Goal: Task Accomplishment & Management: Complete application form

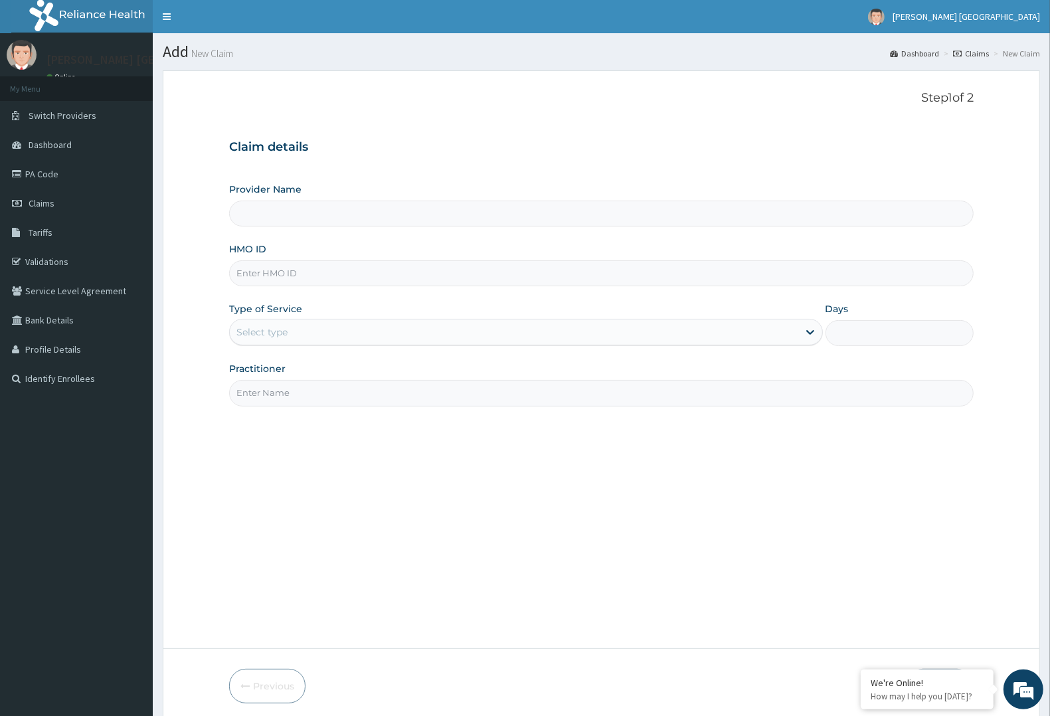
drag, startPoint x: 353, startPoint y: 256, endPoint x: 337, endPoint y: 270, distance: 21.2
paste input "ENP/11896/B"
type input "ENP/11896/B"
click at [384, 326] on div "Select type" at bounding box center [514, 332] width 569 height 21
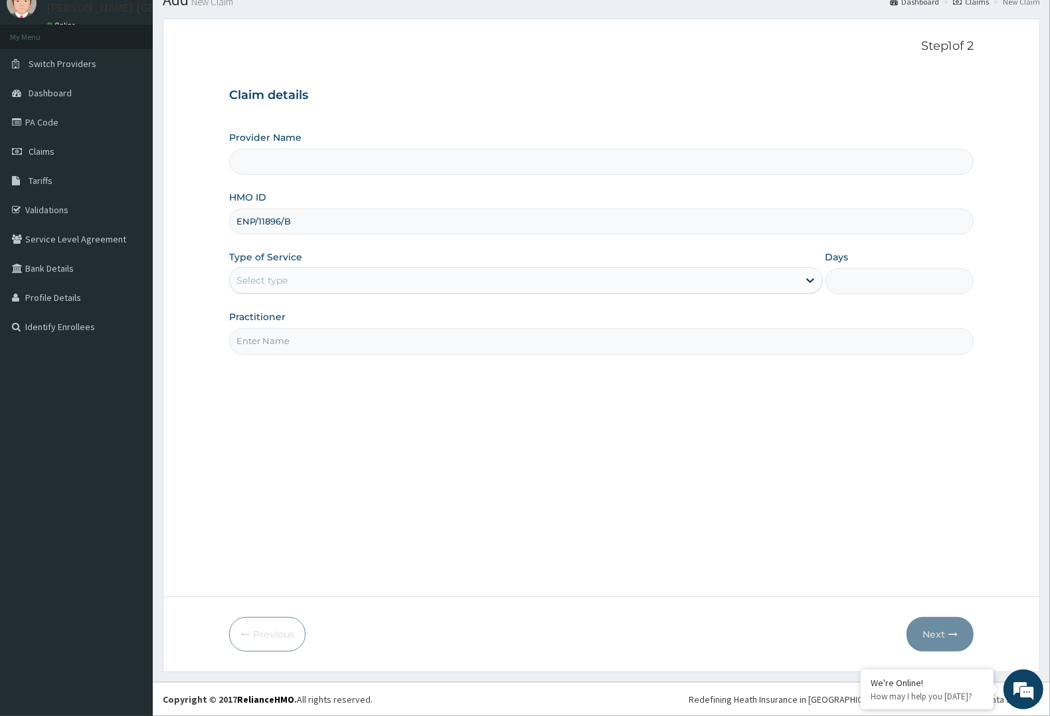
click at [400, 353] on input "Practitioner" at bounding box center [601, 341] width 745 height 26
type input "[PERSON_NAME][GEOGRAPHIC_DATA]"
click at [396, 286] on div "Select type" at bounding box center [514, 280] width 569 height 21
click at [322, 191] on div "HMO ID ENP/11896/B" at bounding box center [601, 213] width 745 height 44
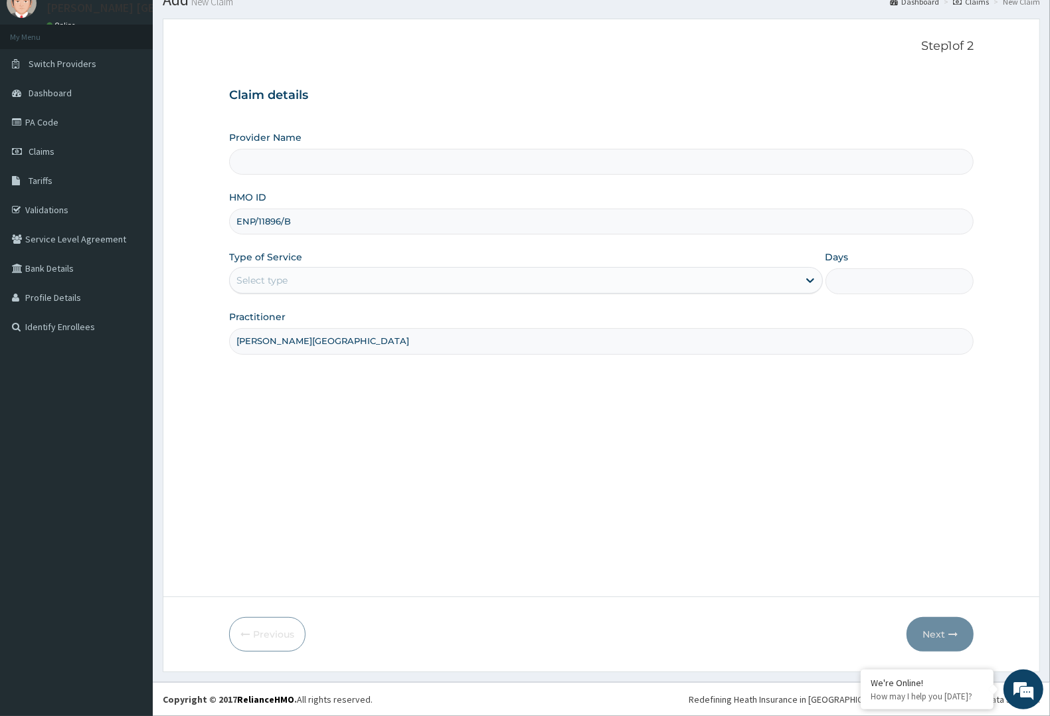
click at [337, 171] on input "Provider Name" at bounding box center [601, 162] width 745 height 26
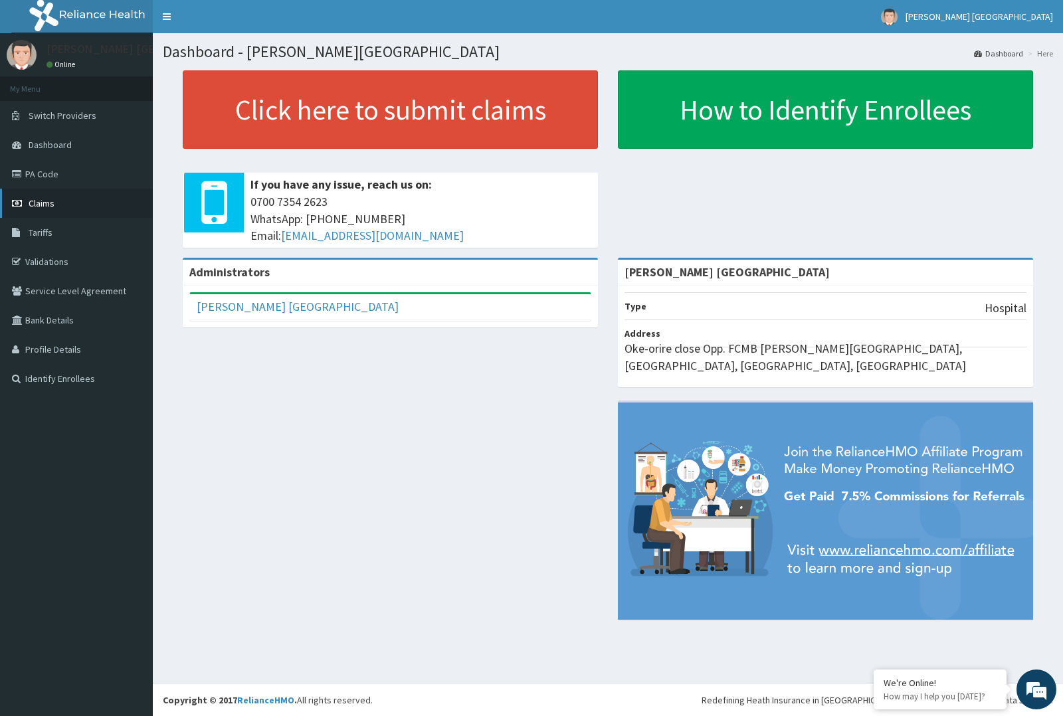
click at [50, 210] on link "Claims" at bounding box center [76, 203] width 153 height 29
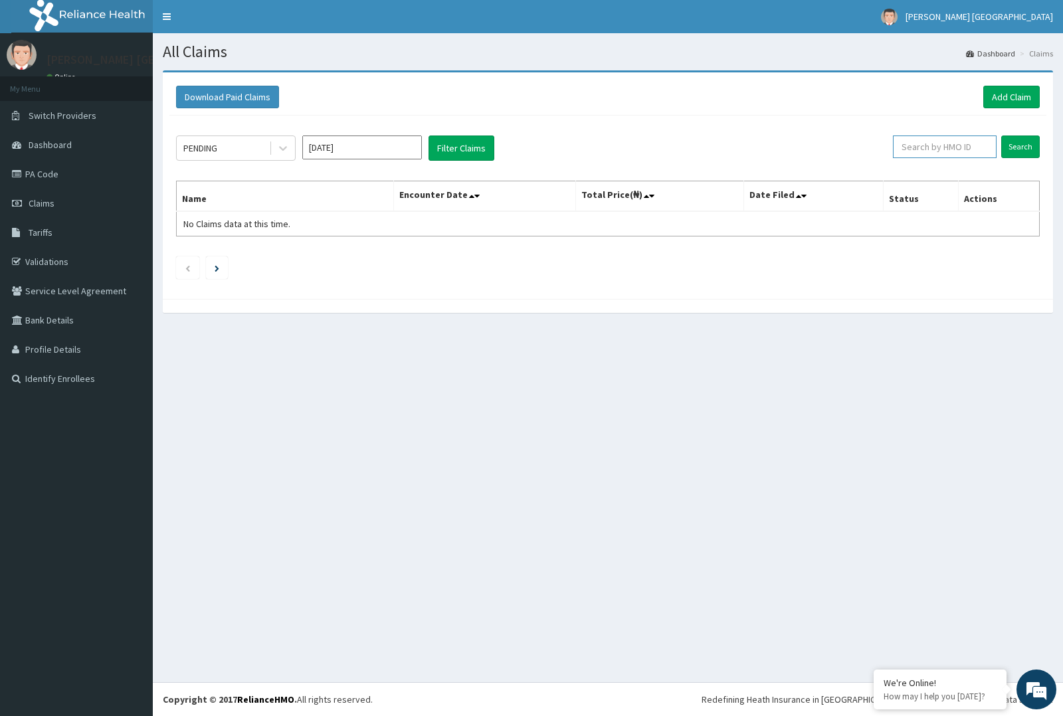
drag, startPoint x: 945, startPoint y: 134, endPoint x: 973, endPoint y: 143, distance: 29.8
paste input "ENP/11896/B"
type input "ENP/11896/B"
click at [1034, 145] on input "Search" at bounding box center [1020, 147] width 39 height 23
click at [1008, 94] on link "Add Claim" at bounding box center [1011, 97] width 56 height 23
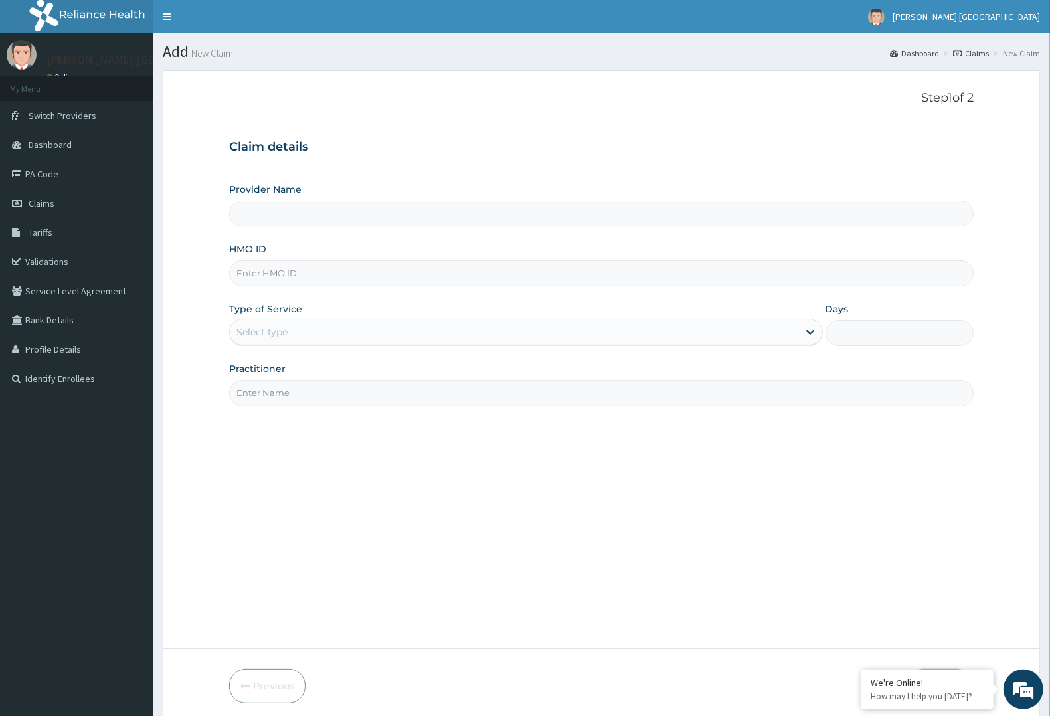
type input "[PERSON_NAME] [GEOGRAPHIC_DATA]"
paste input "ENP/11896/B"
type input "ENP/11896/B"
click at [383, 316] on div "Type of Service Select type" at bounding box center [526, 324] width 594 height 44
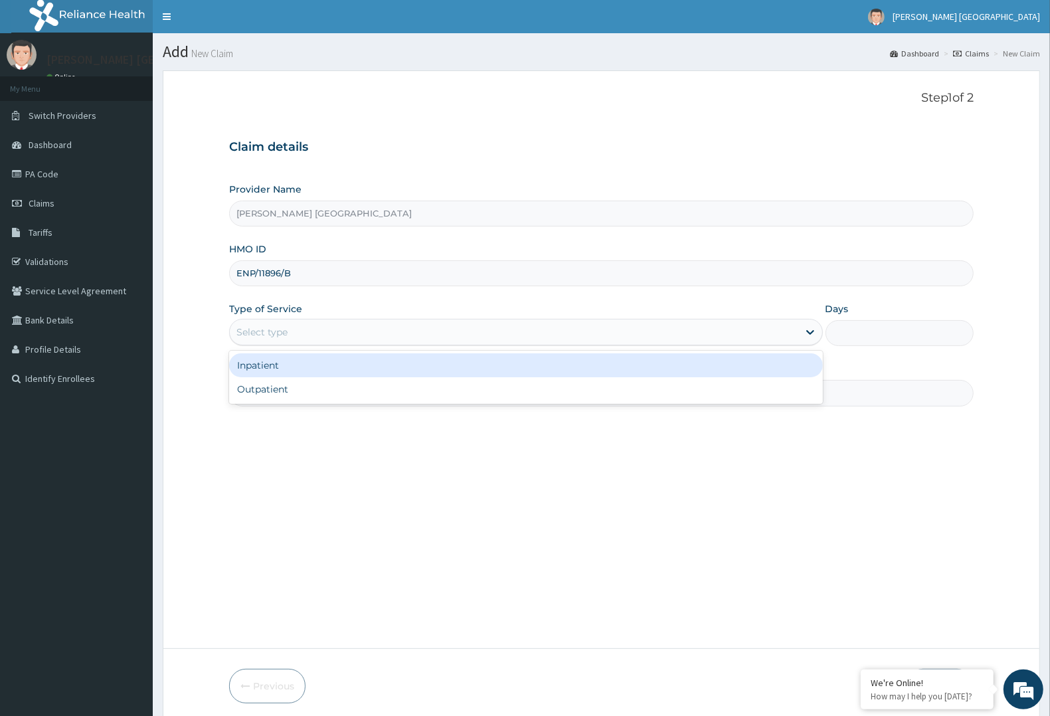
click at [377, 333] on div "Select type" at bounding box center [514, 332] width 569 height 21
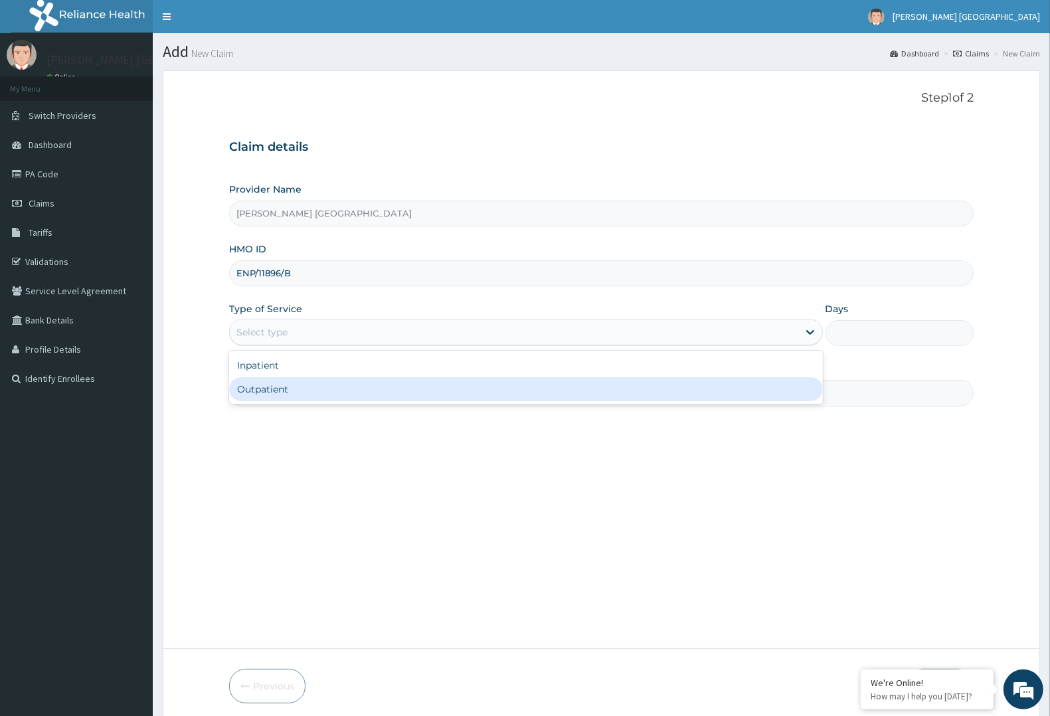
click at [354, 394] on div "Outpatient" at bounding box center [526, 389] width 594 height 24
type input "1"
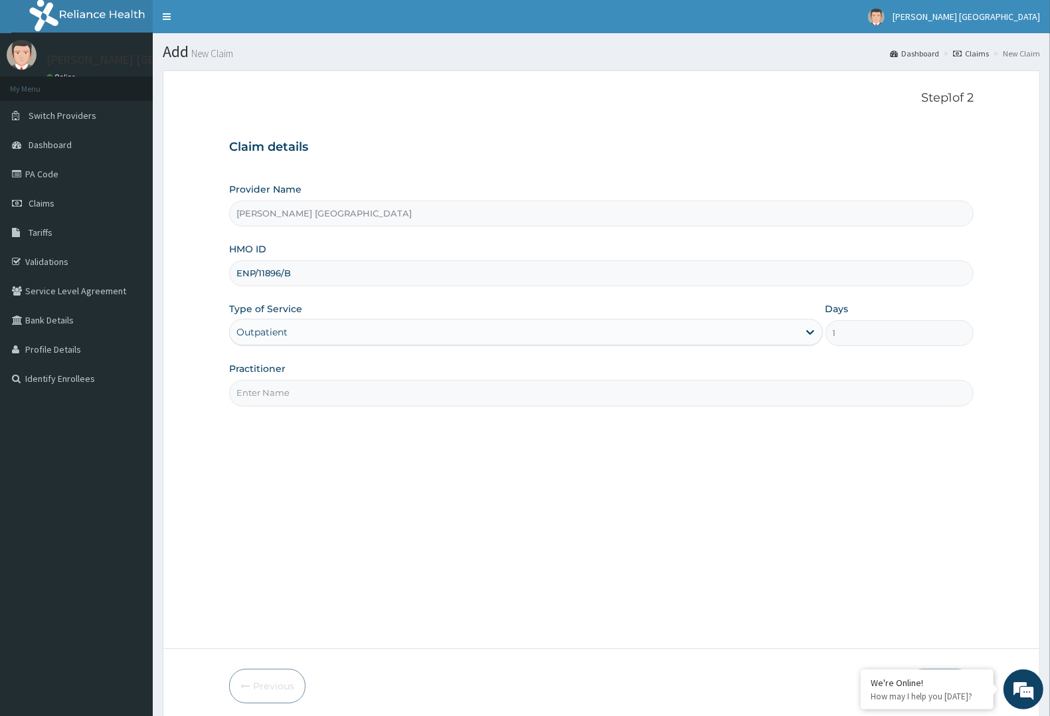
click at [354, 394] on input "Practitioner" at bounding box center [601, 393] width 745 height 26
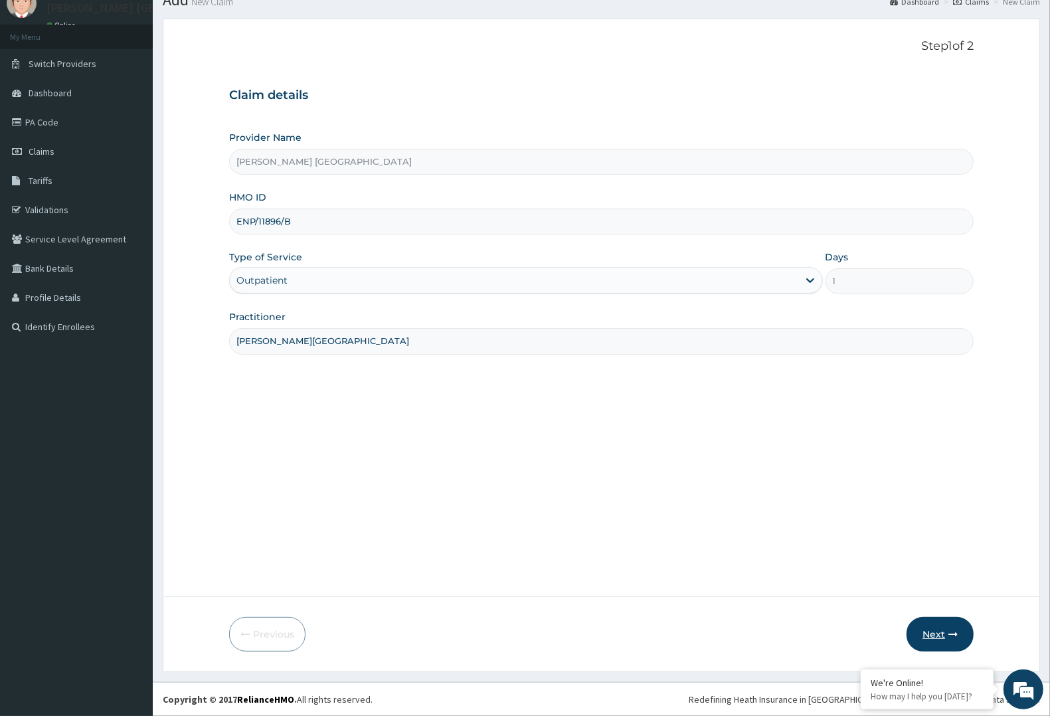
type input "DR F.A. DOSUMU"
click at [960, 636] on button "Next" at bounding box center [940, 634] width 67 height 35
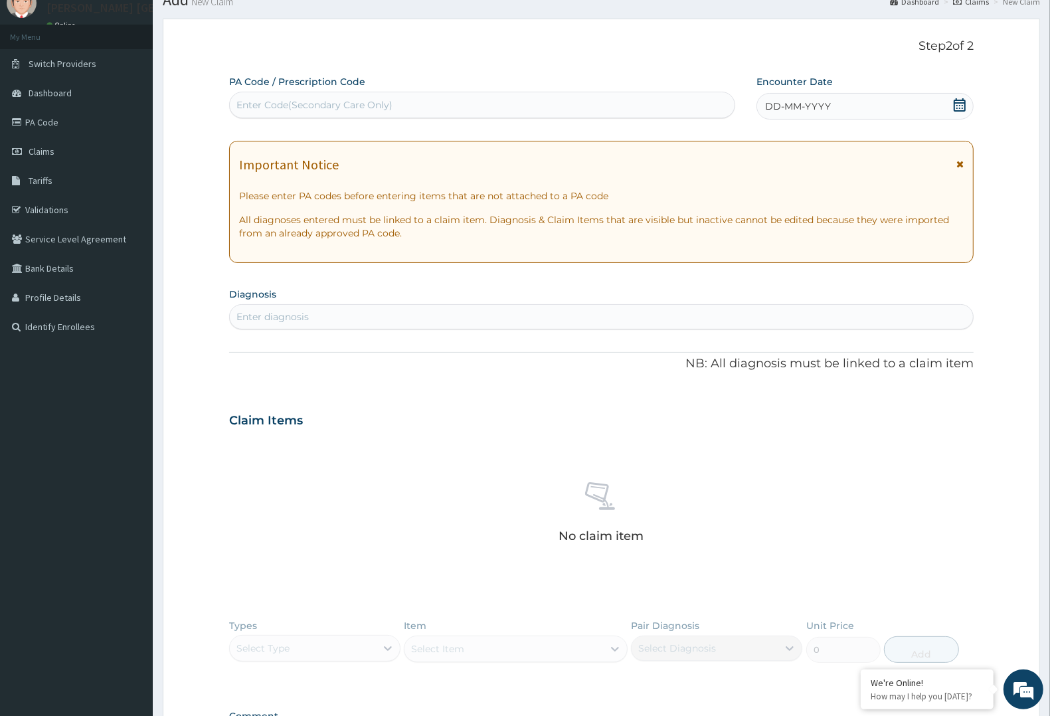
click at [772, 106] on span "DD-MM-YYYY" at bounding box center [798, 106] width 66 height 13
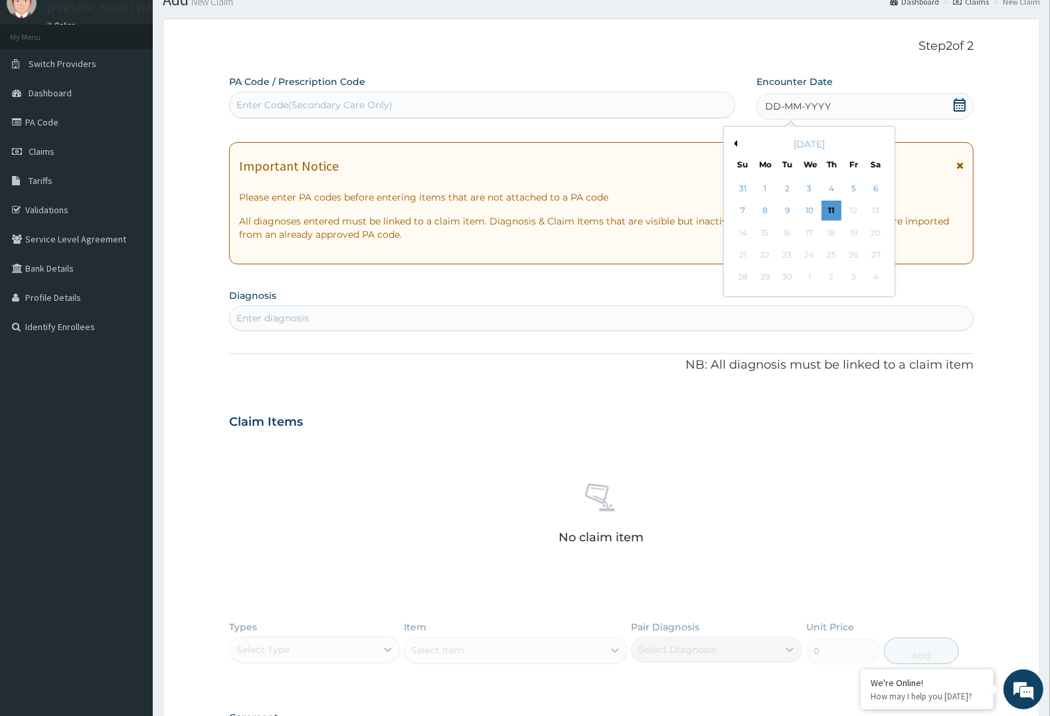
click at [738, 146] on div "September 2025" at bounding box center [809, 144] width 160 height 13
click at [737, 141] on button "Previous Month" at bounding box center [734, 143] width 7 height 7
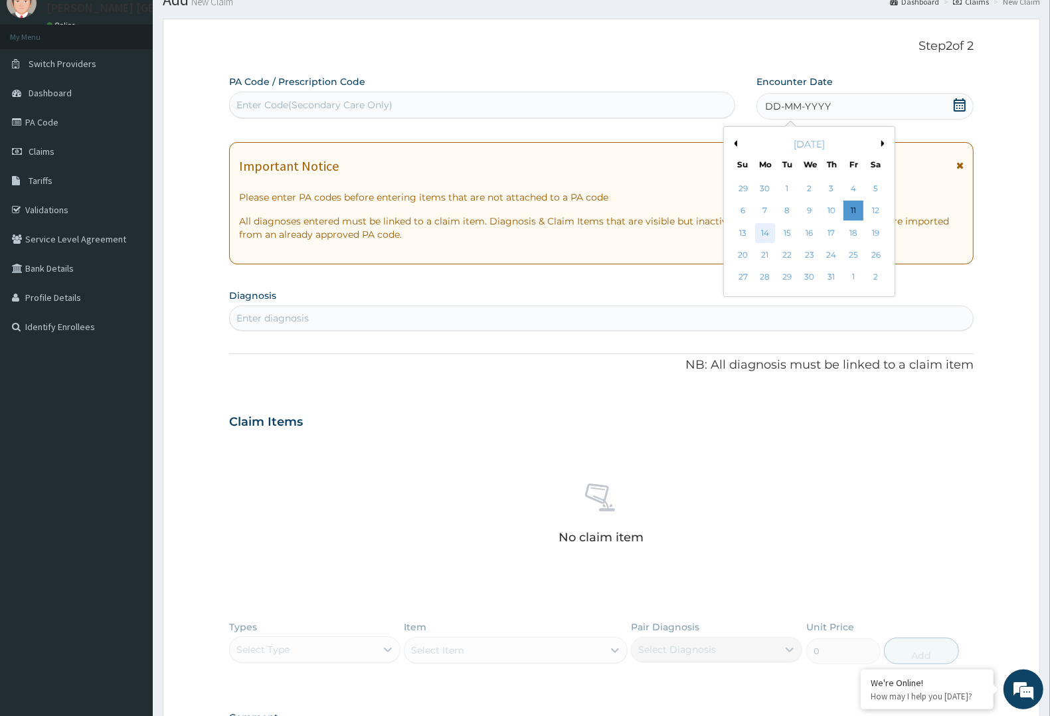
click at [762, 232] on div "14" at bounding box center [765, 233] width 20 height 20
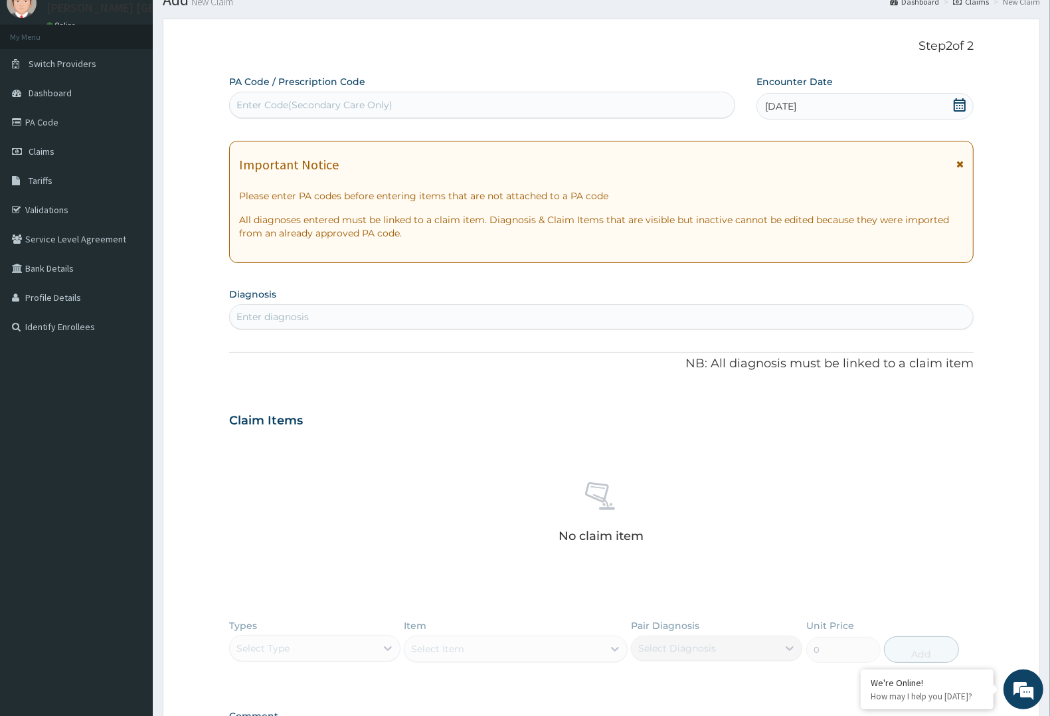
click at [397, 332] on div "PA Code / Prescription Code Enter Code(Secondary Care Only) Encounter Date 14-0…" at bounding box center [601, 419] width 745 height 688
click at [413, 318] on div "Enter diagnosis" at bounding box center [601, 316] width 743 height 21
type input "MALARIA"
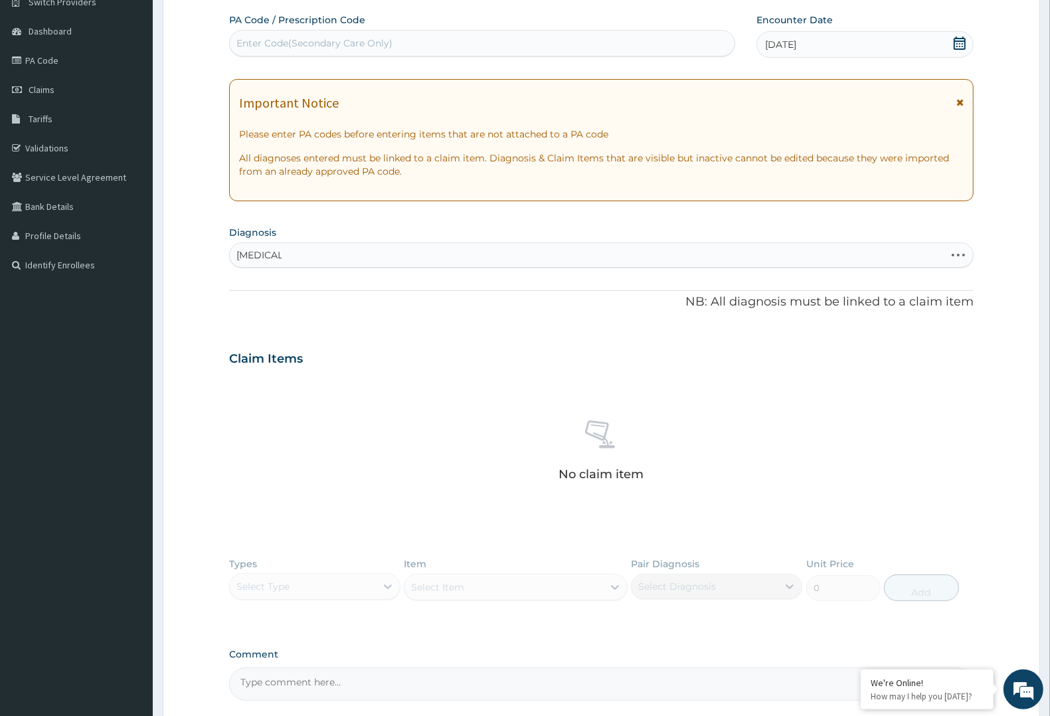
scroll to position [238, 0]
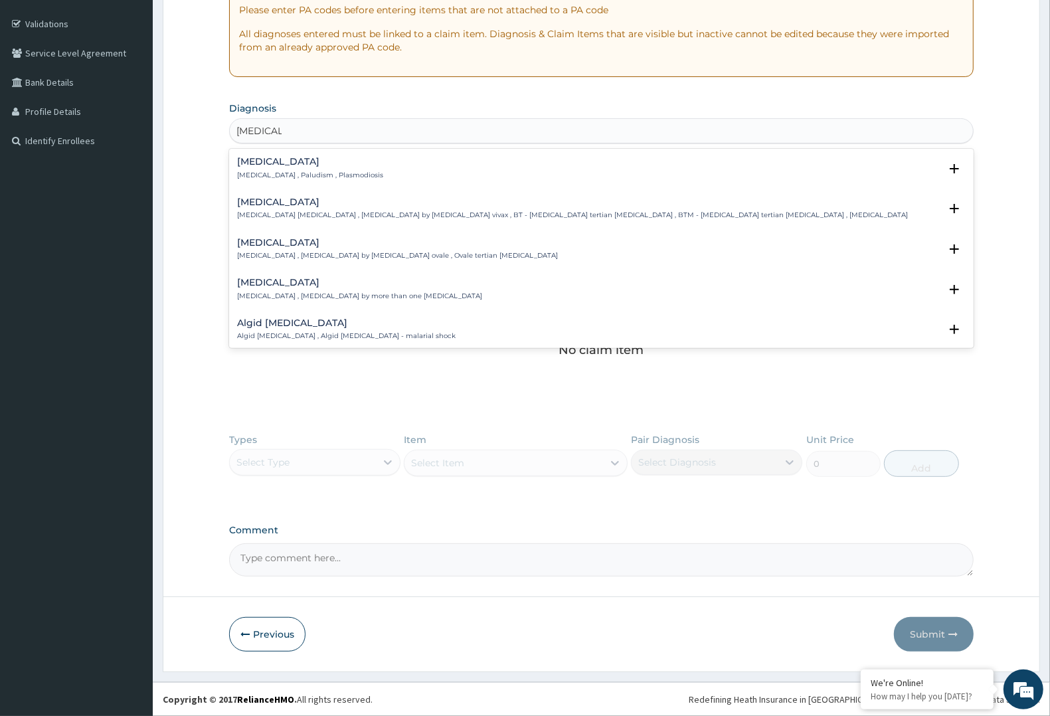
click at [273, 165] on h4 "Malaria" at bounding box center [310, 162] width 146 height 10
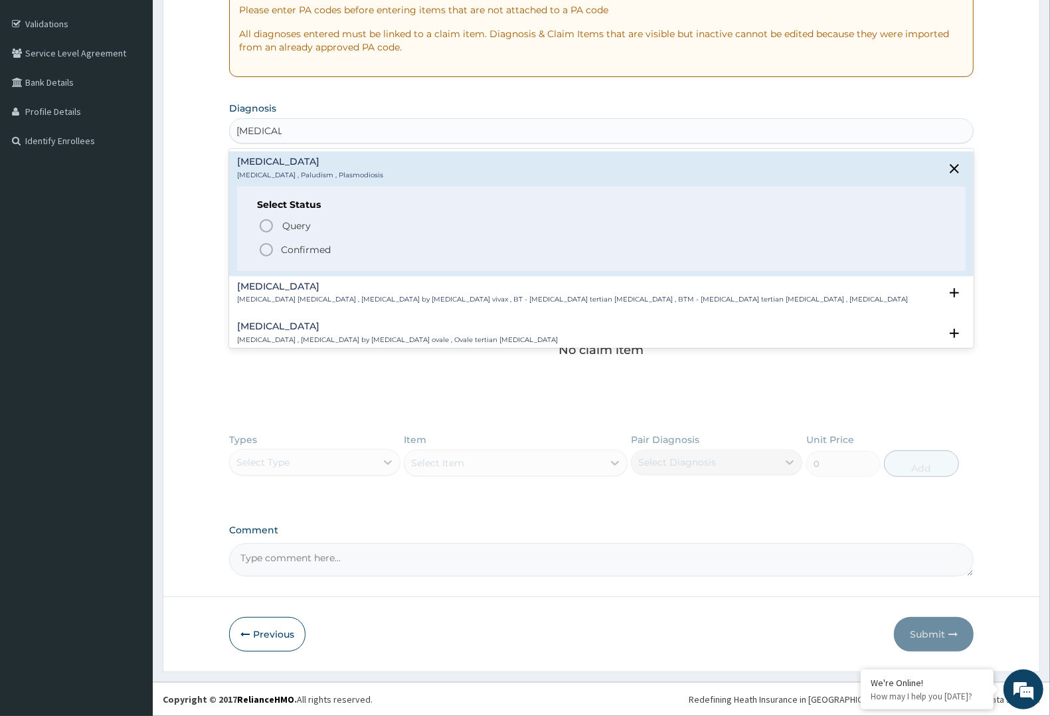
click at [282, 250] on p "Confirmed" at bounding box center [306, 249] width 50 height 13
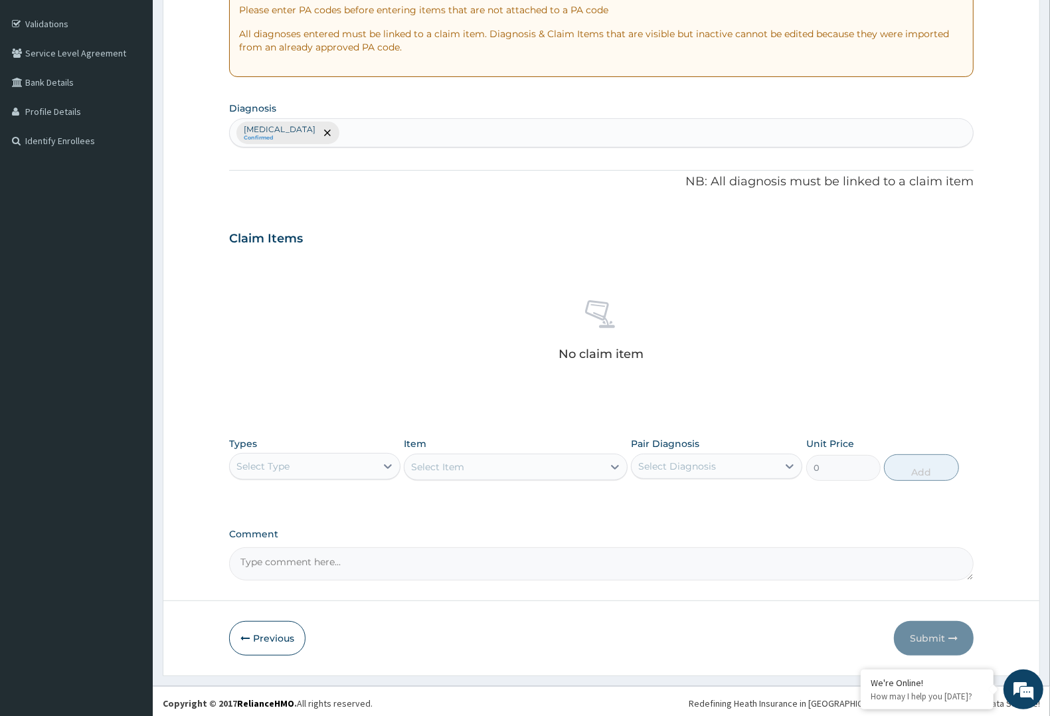
click at [341, 476] on div "Select Type" at bounding box center [303, 466] width 146 height 21
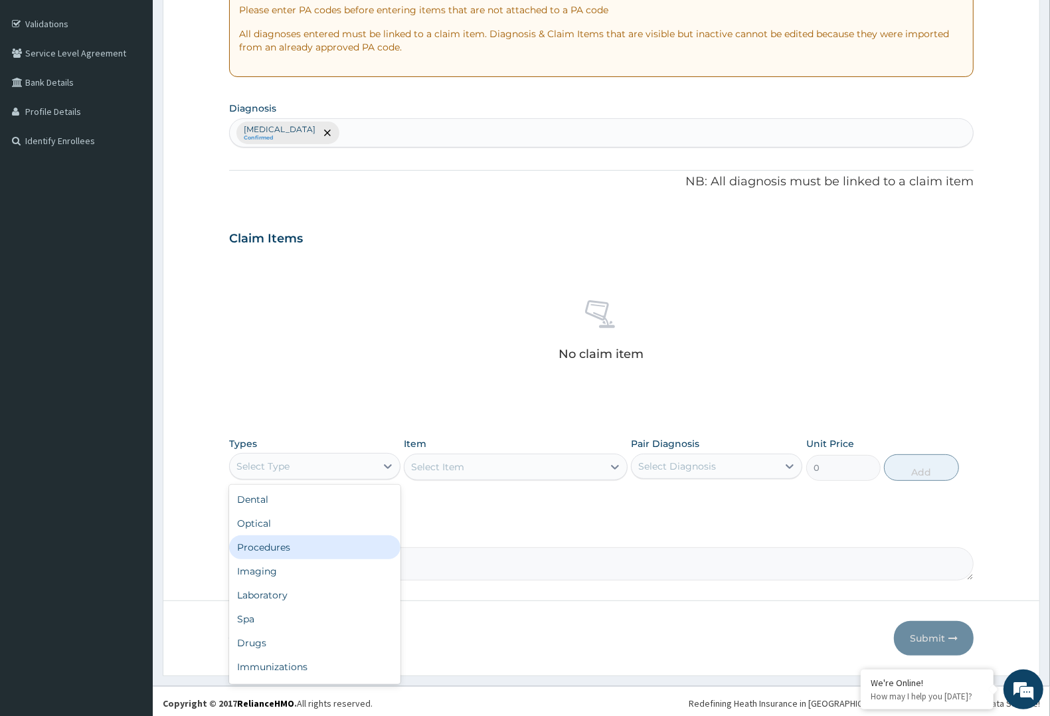
click at [344, 547] on div "Procedures" at bounding box center [314, 547] width 171 height 24
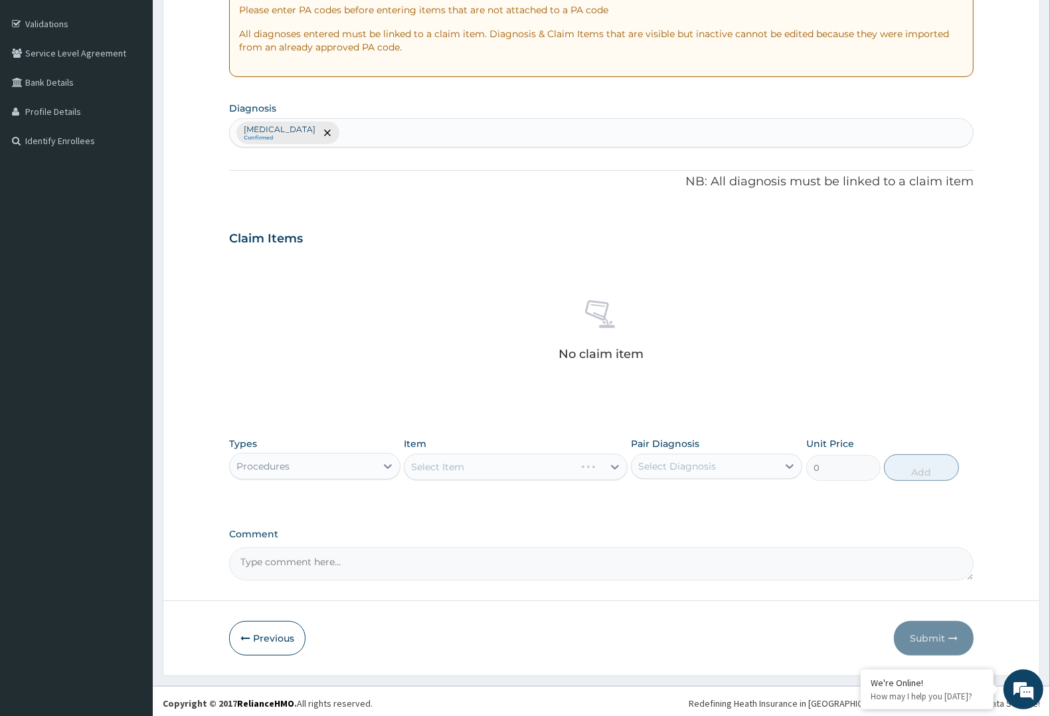
click at [775, 460] on div "Select Diagnosis" at bounding box center [705, 466] width 146 height 21
click at [718, 500] on div "Malaria" at bounding box center [716, 500] width 171 height 27
checkbox input "true"
click at [590, 458] on div "Select Item" at bounding box center [515, 467] width 223 height 27
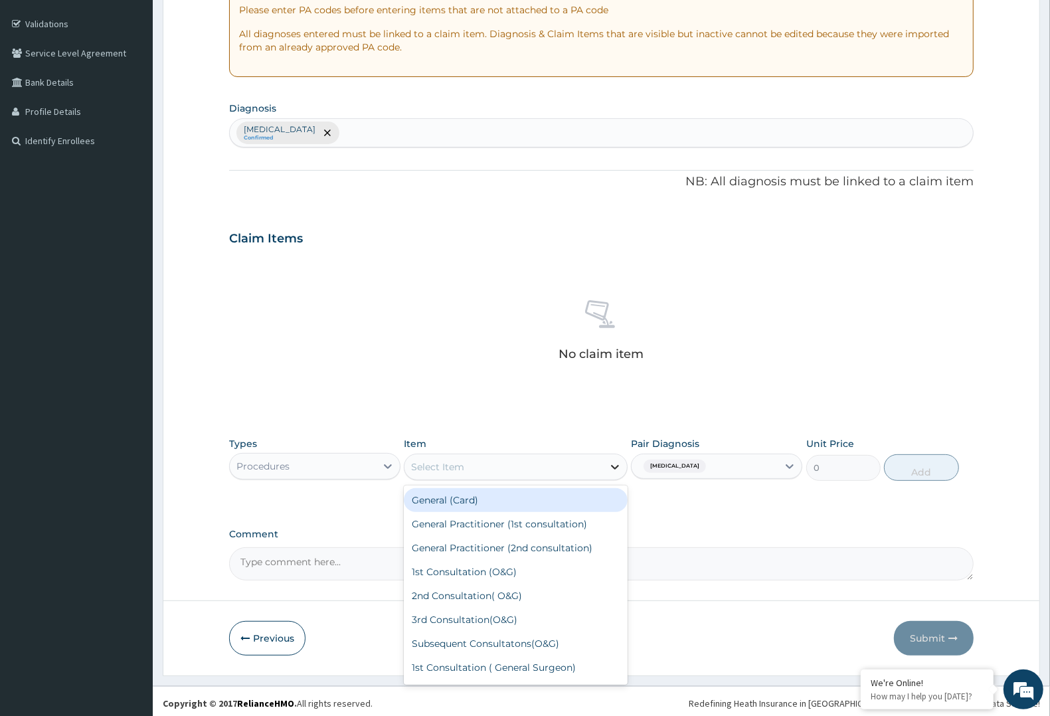
click at [614, 465] on icon at bounding box center [614, 466] width 13 height 13
click at [553, 522] on div "General Practitioner (1st consultation)" at bounding box center [515, 524] width 223 height 24
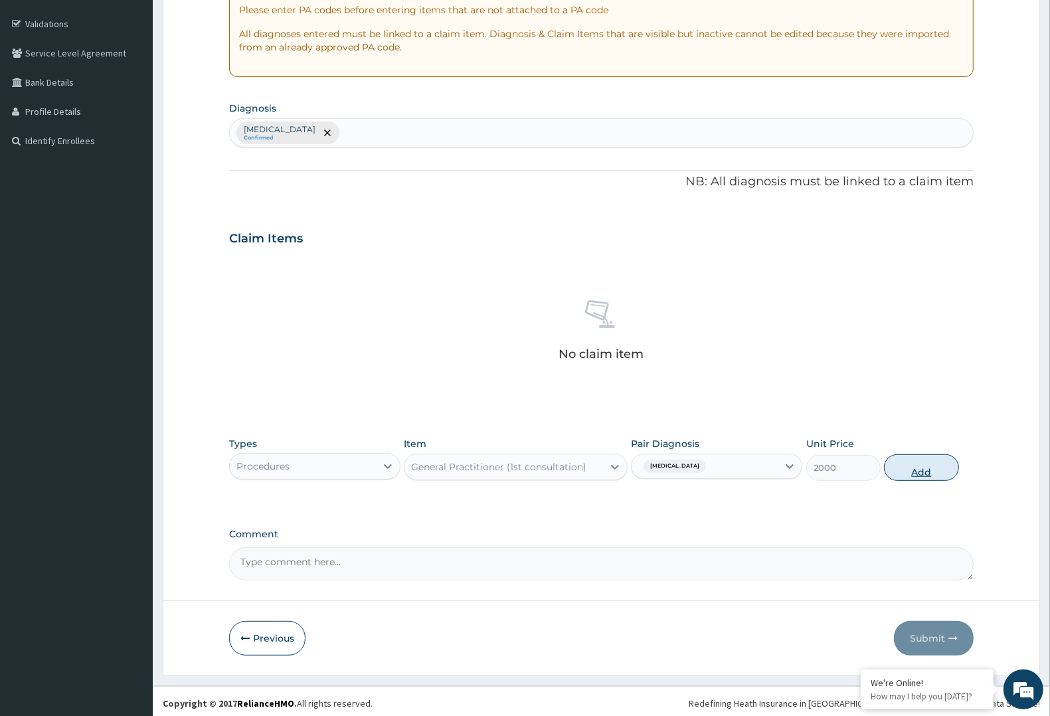
click at [940, 469] on button "Add" at bounding box center [921, 467] width 74 height 27
type input "0"
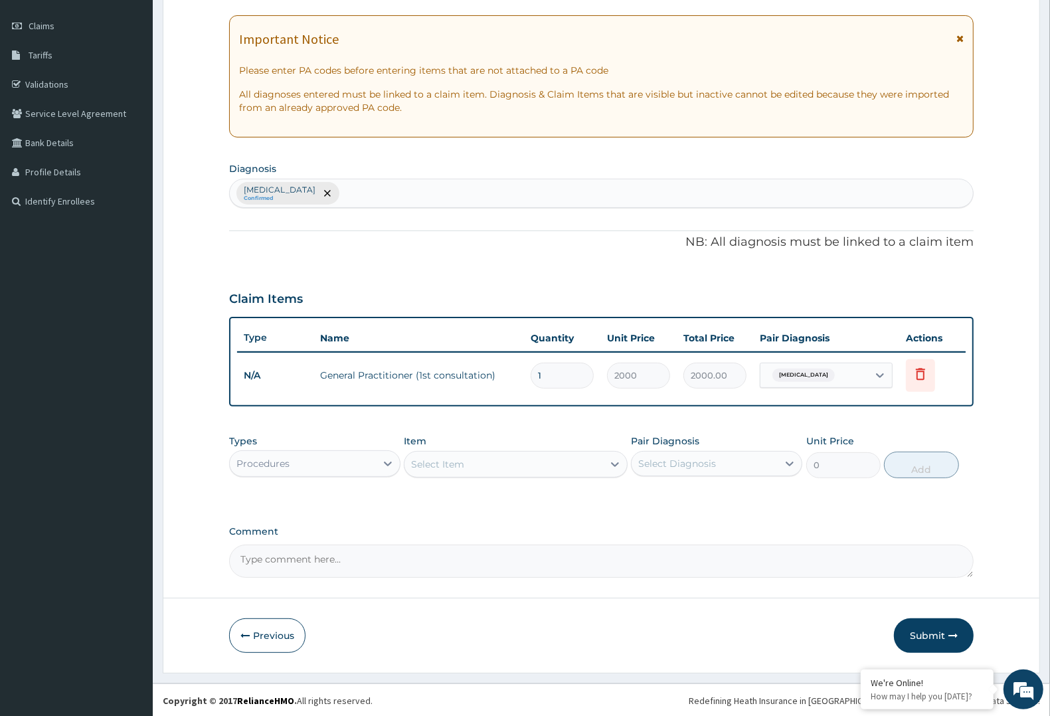
click at [351, 456] on div "Procedures" at bounding box center [303, 463] width 146 height 21
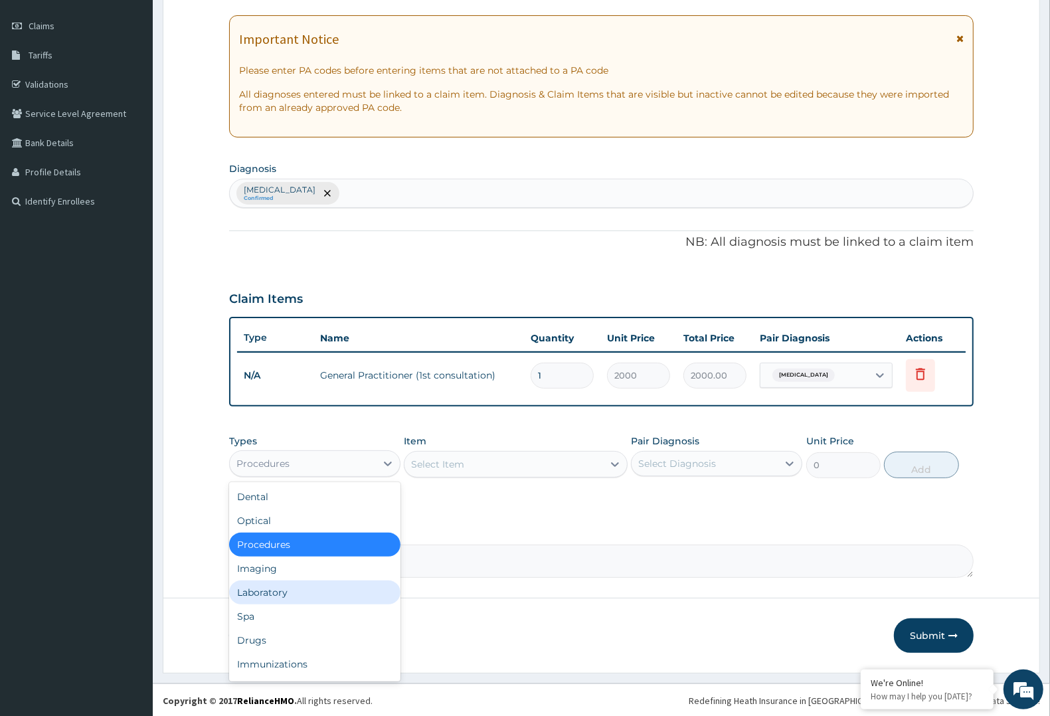
click at [293, 583] on div "Laboratory" at bounding box center [314, 593] width 171 height 24
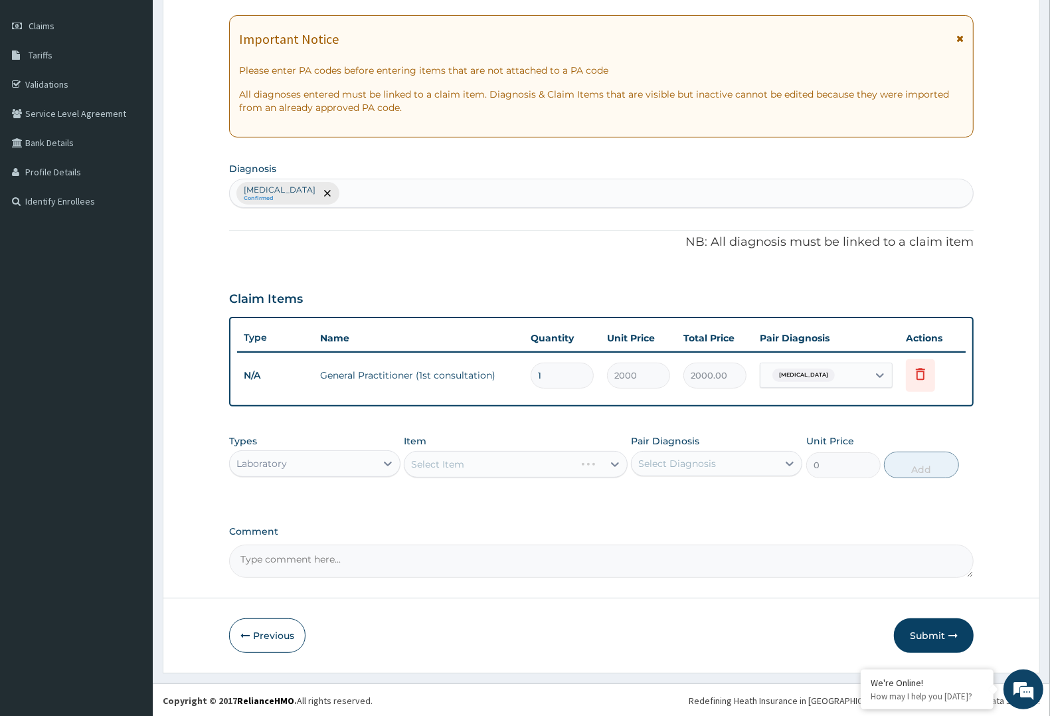
click at [779, 451] on div "Select Diagnosis" at bounding box center [716, 463] width 171 height 25
click at [752, 507] on div "Malaria" at bounding box center [716, 497] width 171 height 27
checkbox input "true"
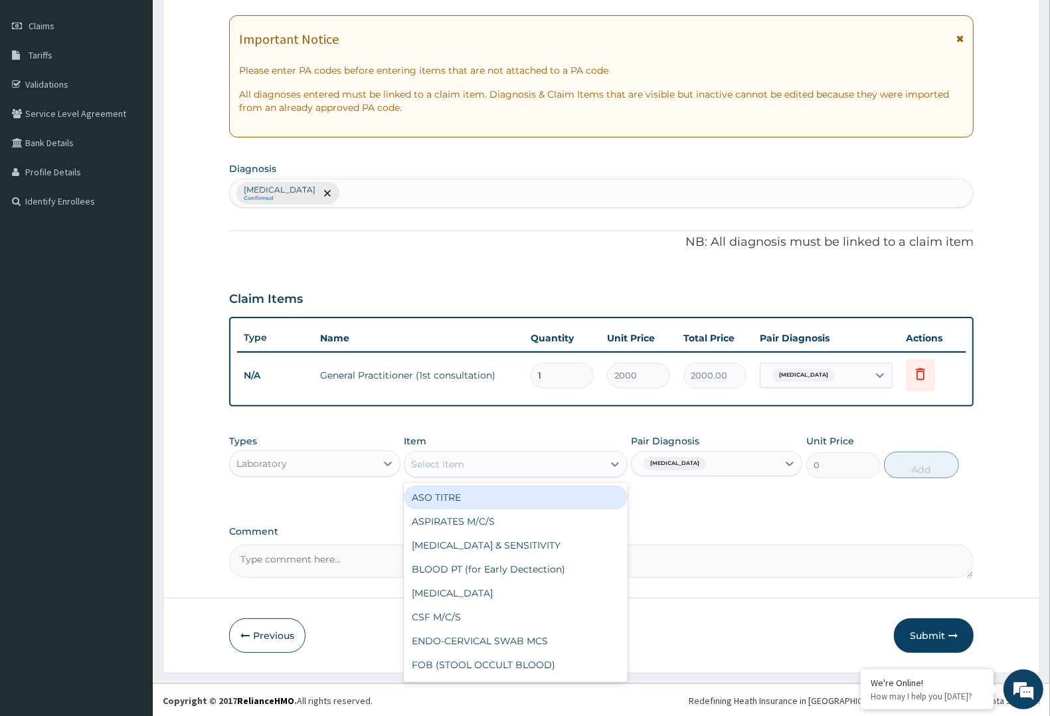
click at [561, 464] on div "Select Item" at bounding box center [504, 464] width 198 height 21
type input "MP"
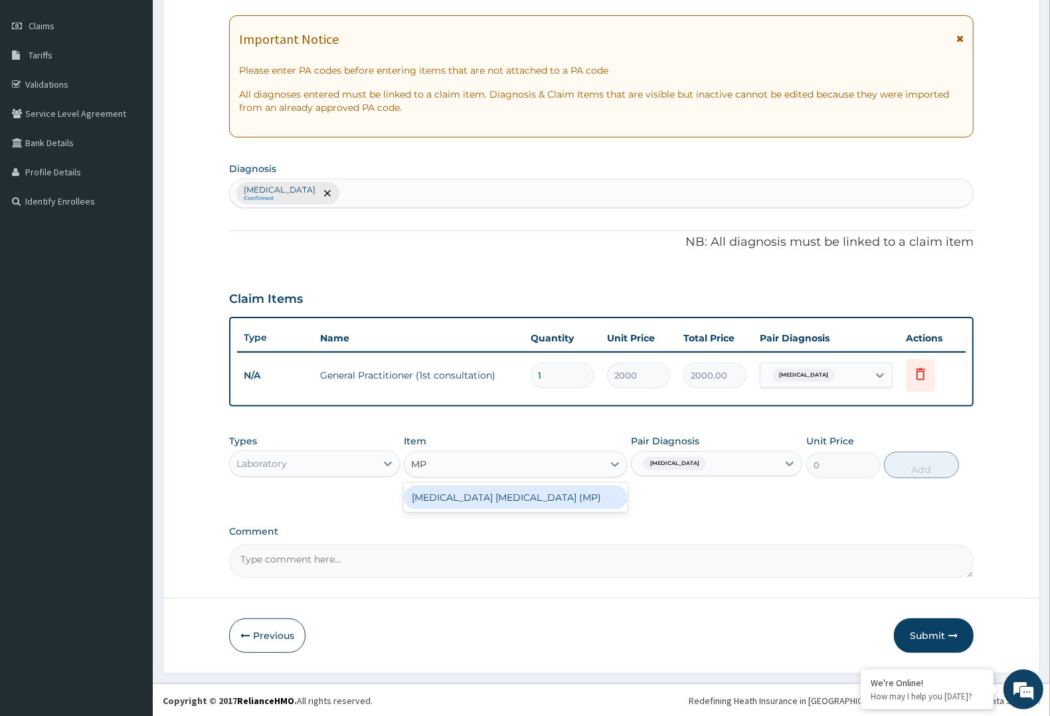
click at [513, 496] on div "MALARIA PARASITE (MP)" at bounding box center [515, 498] width 223 height 24
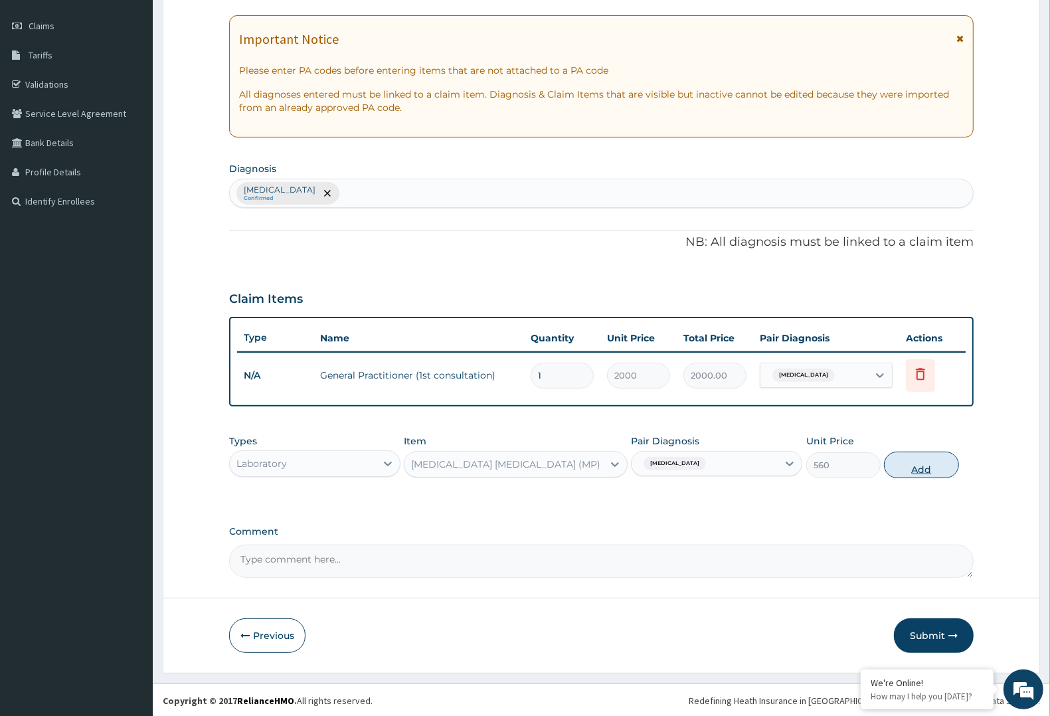
click at [919, 458] on button "Add" at bounding box center [921, 465] width 74 height 27
type input "0"
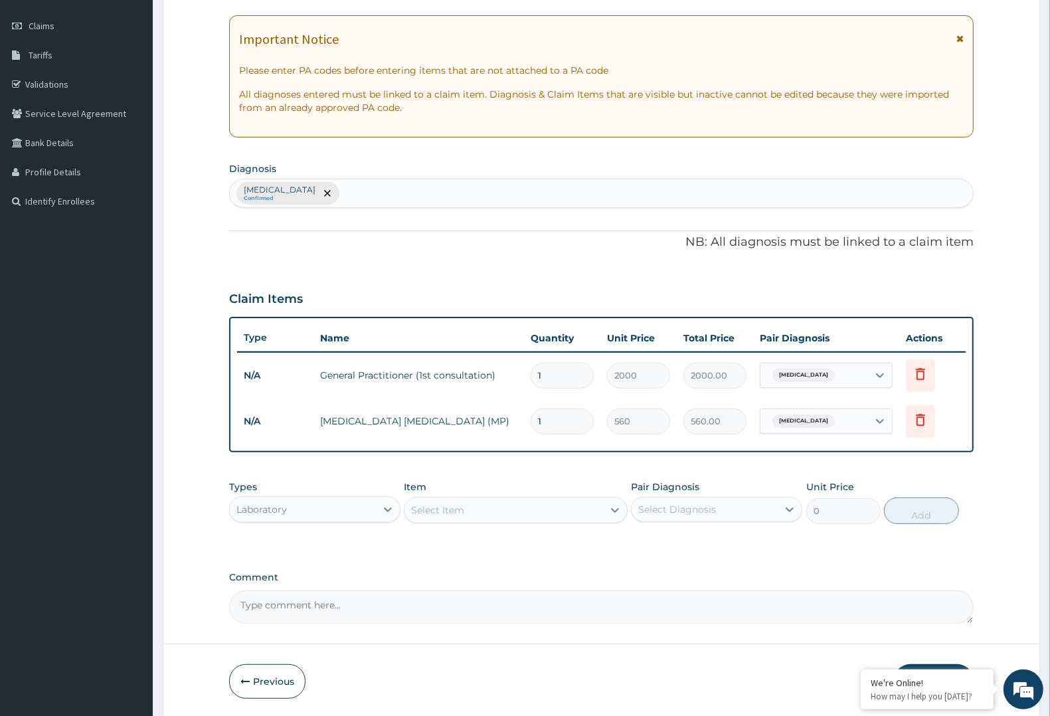
click at [536, 505] on div "Select Item" at bounding box center [504, 510] width 198 height 21
type input "ARTE"
click at [270, 507] on div "Laboratory" at bounding box center [261, 509] width 50 height 13
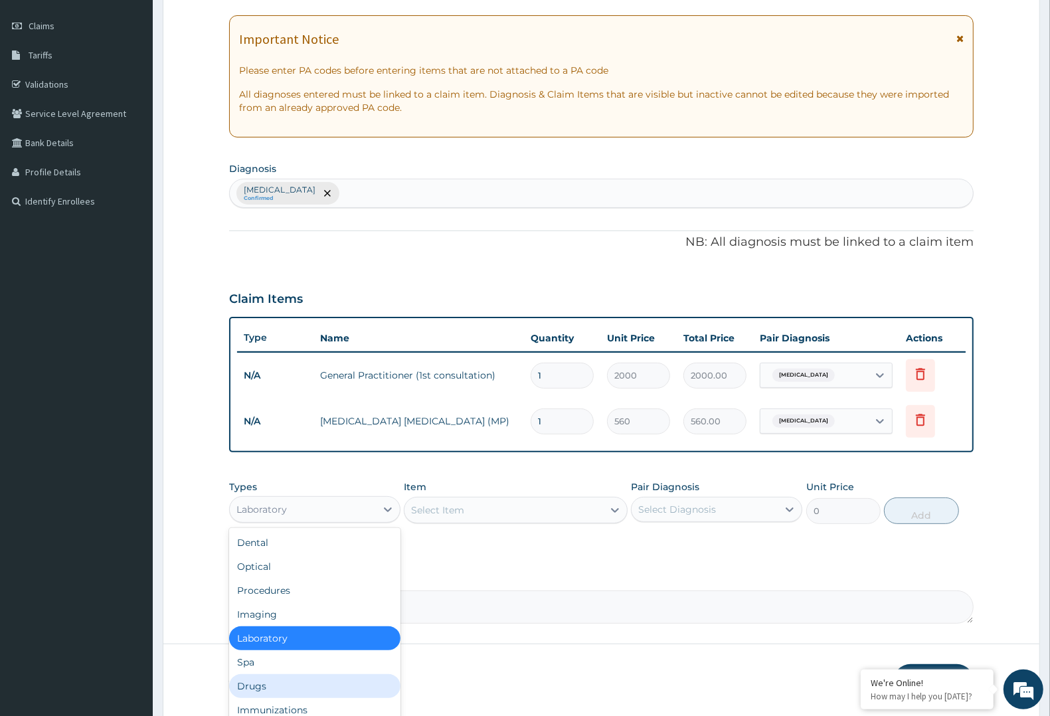
click at [283, 674] on div "Drugs" at bounding box center [314, 686] width 171 height 24
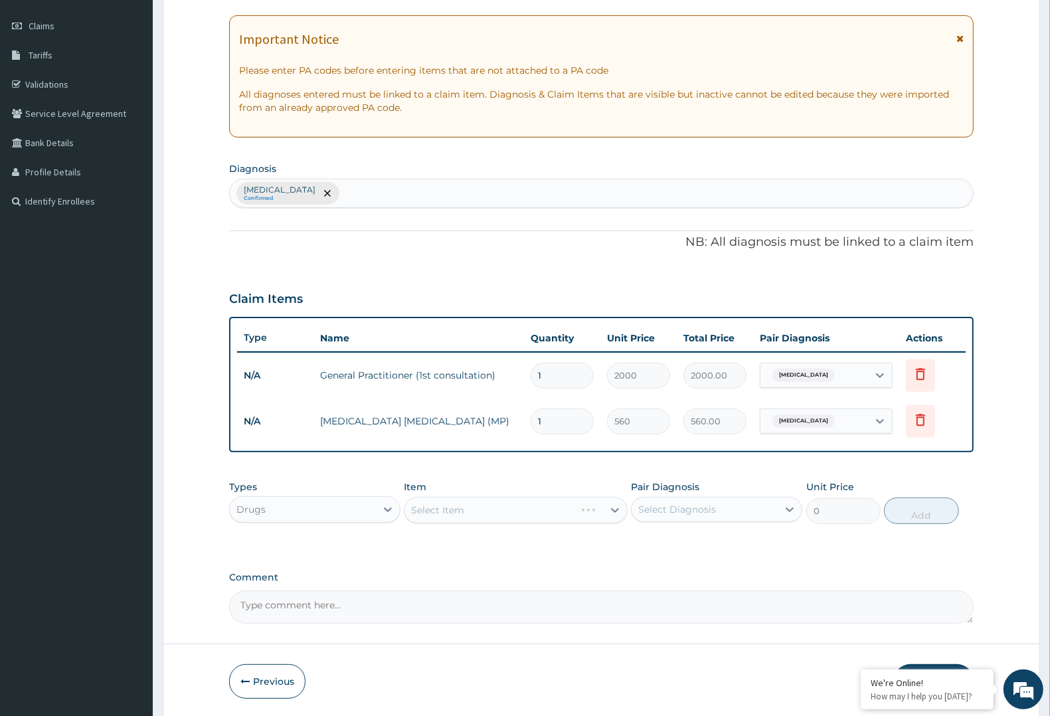
click at [759, 508] on div "Select Diagnosis" at bounding box center [705, 509] width 146 height 21
click at [751, 543] on div "Malaria" at bounding box center [716, 543] width 171 height 27
checkbox input "true"
click at [527, 511] on div "Select Item" at bounding box center [504, 510] width 198 height 21
type input "ARTEMET"
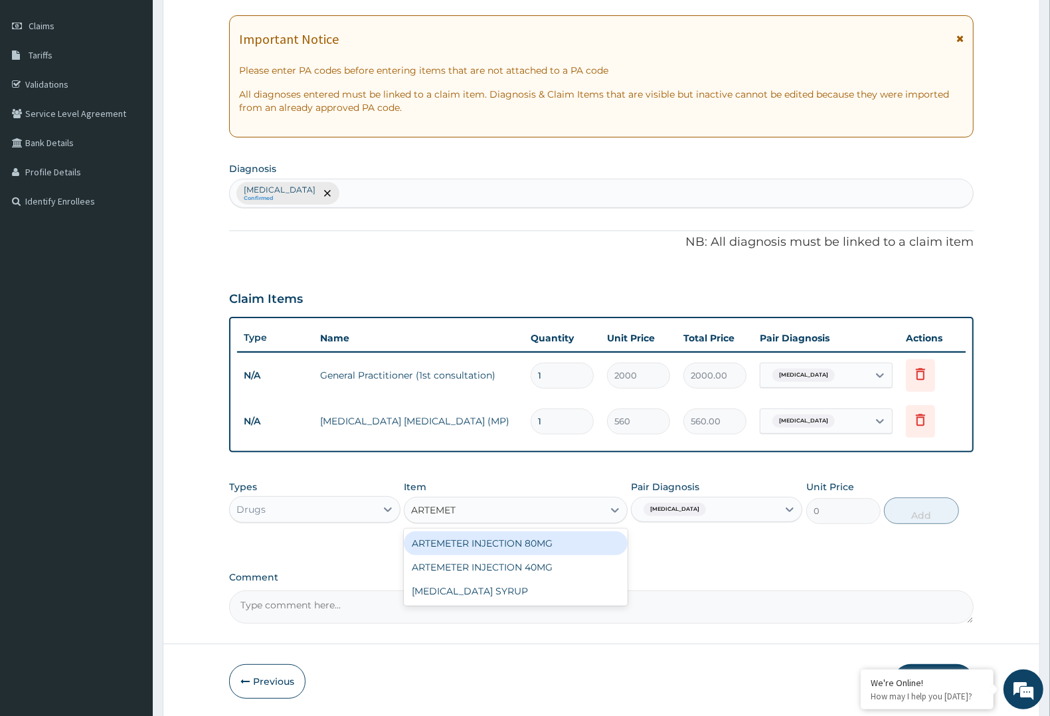
click at [549, 545] on div "ARTEMETER INJECTION 80MG" at bounding box center [515, 543] width 223 height 24
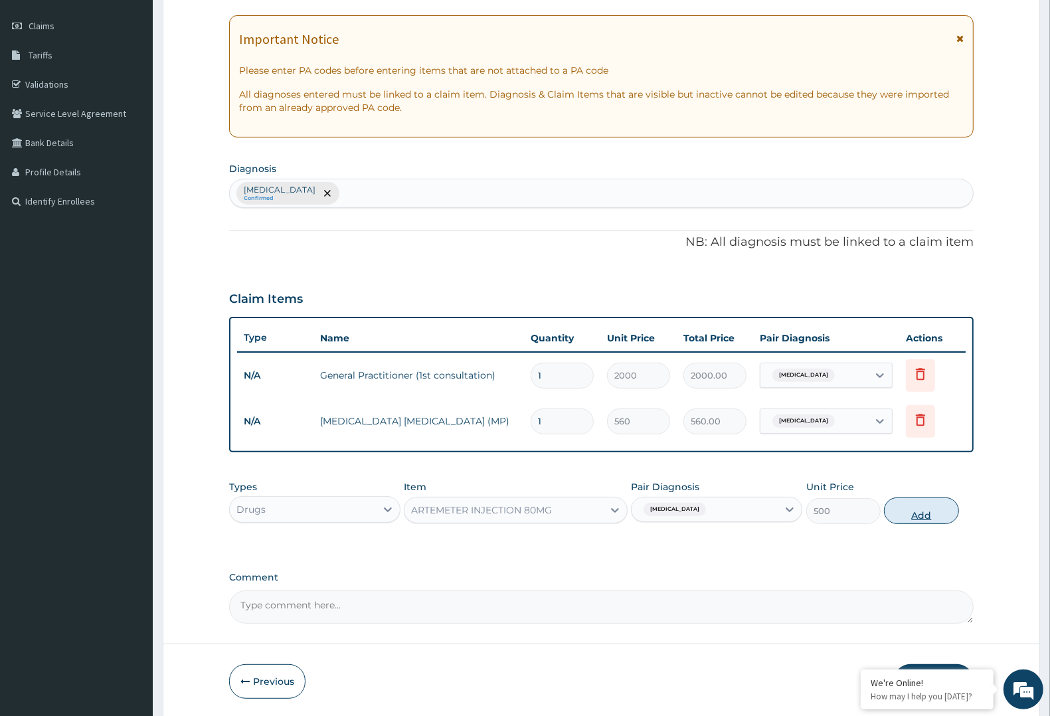
click at [910, 506] on button "Add" at bounding box center [921, 511] width 74 height 27
type input "0"
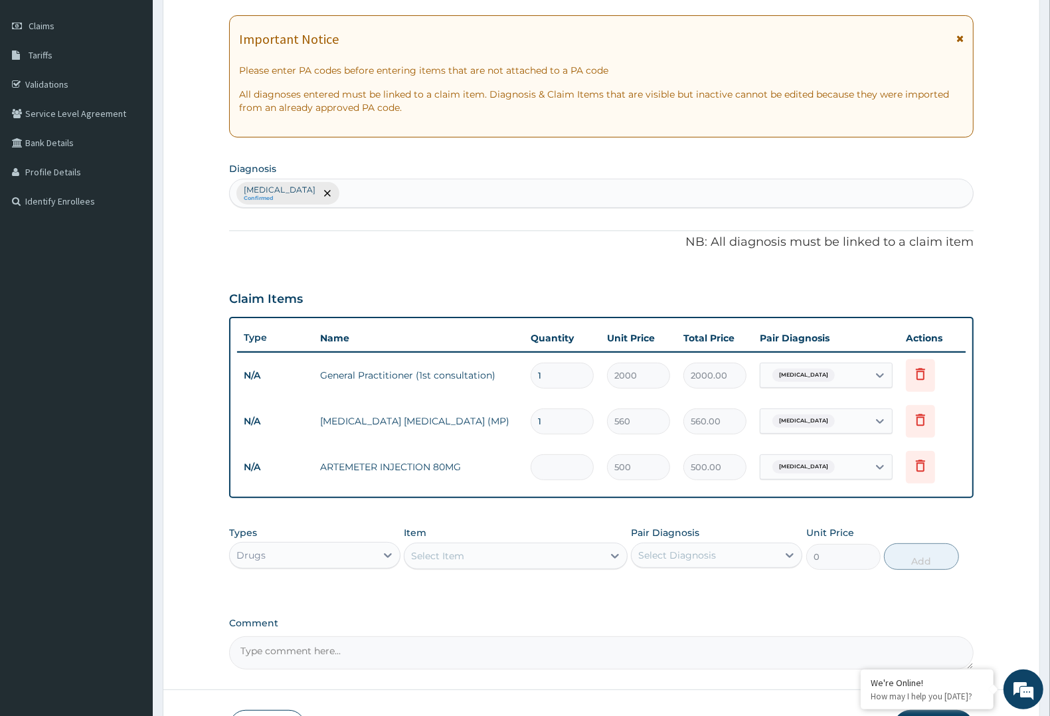
type input "0.00"
type input "6"
type input "3000.00"
type input "6"
click at [502, 555] on div "Select Item" at bounding box center [504, 555] width 198 height 21
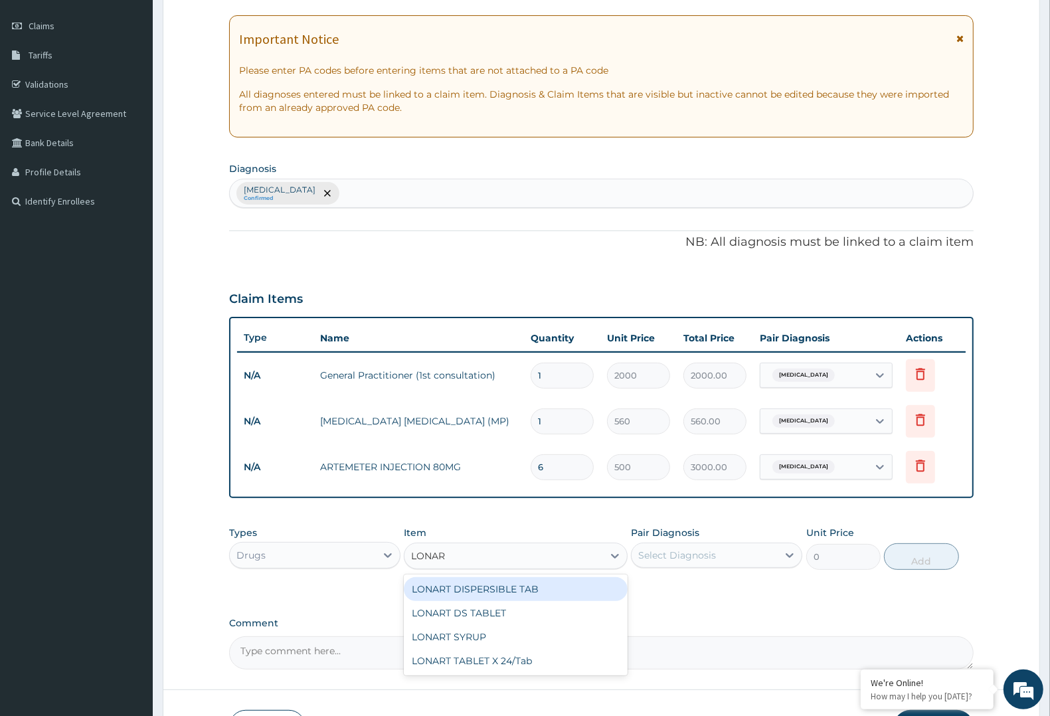
type input "LONART"
drag, startPoint x: 470, startPoint y: 612, endPoint x: 538, endPoint y: 606, distance: 68.0
click at [472, 612] on div "LONART DS TABLET" at bounding box center [515, 613] width 223 height 24
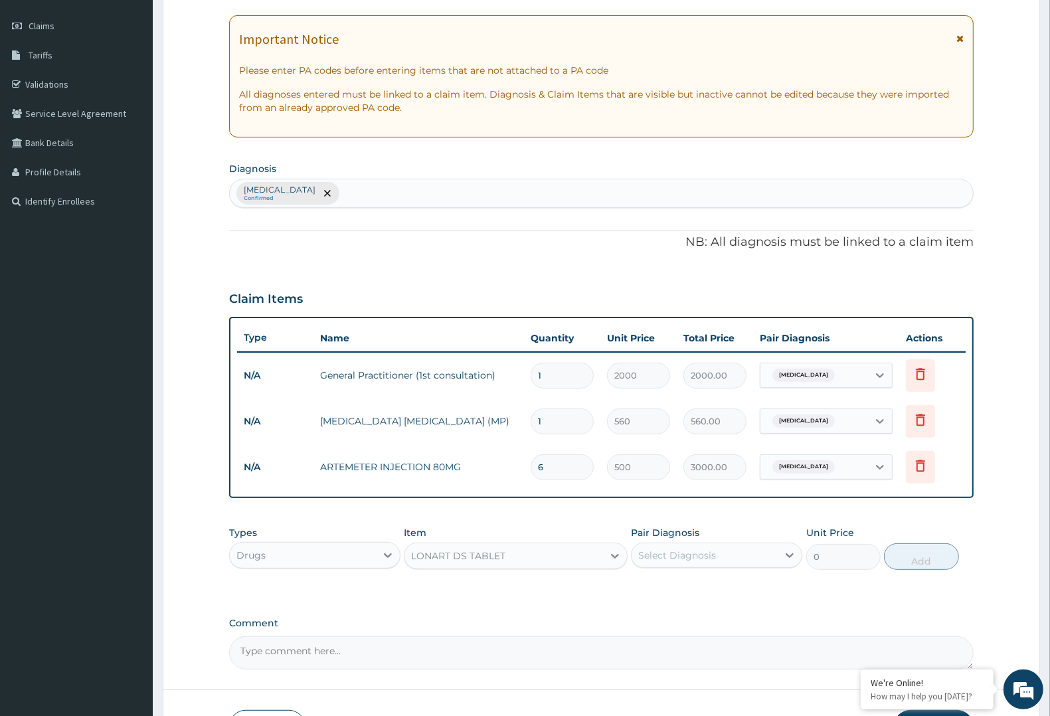
type input "320"
drag, startPoint x: 669, startPoint y: 573, endPoint x: 695, endPoint y: 549, distance: 35.7
click at [676, 567] on div "Types Drugs Item option LONART DS TABLET, selected. Select is focused ,type to …" at bounding box center [601, 547] width 745 height 57
click at [695, 549] on div "Select Diagnosis" at bounding box center [677, 555] width 78 height 13
click at [689, 573] on div "Malaria" at bounding box center [716, 589] width 171 height 33
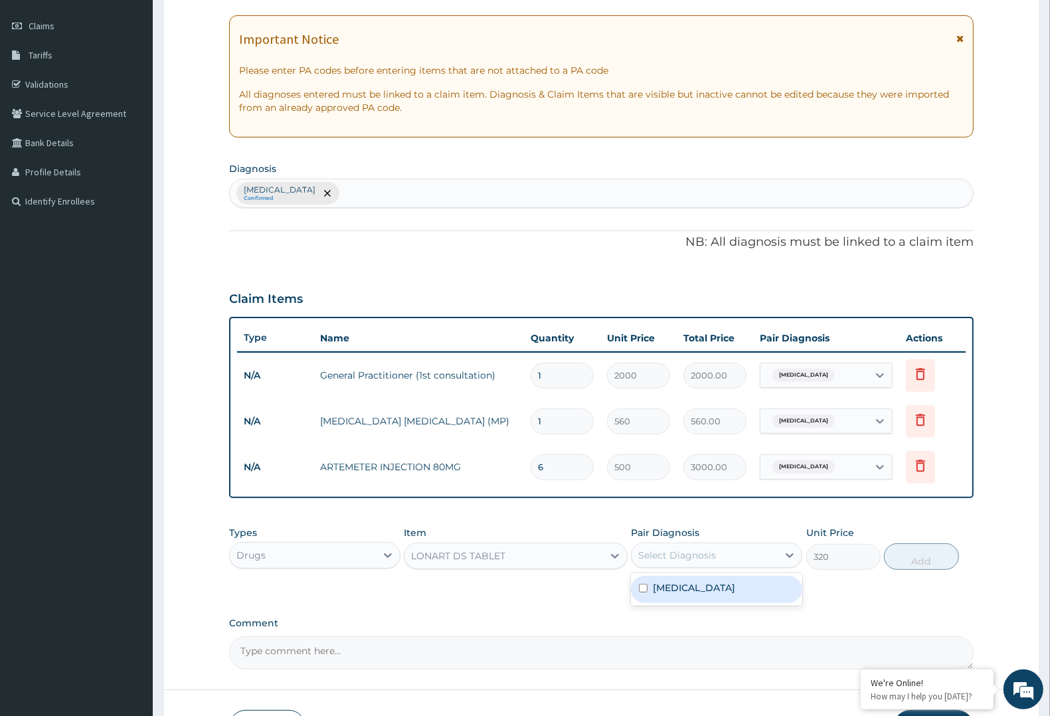
click at [680, 597] on div "Malaria" at bounding box center [716, 589] width 171 height 27
checkbox input "true"
click at [911, 547] on button "Add" at bounding box center [921, 556] width 74 height 27
type input "0"
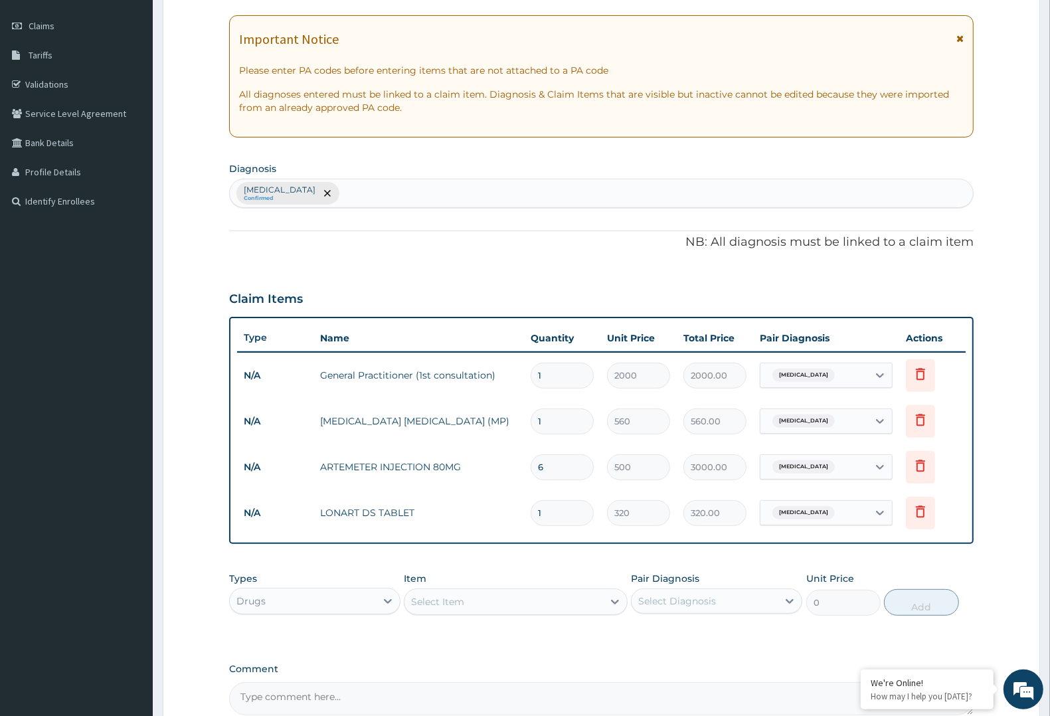
type input "0.00"
type input "6"
type input "1920.00"
type input "6"
click at [579, 600] on div "Select Item" at bounding box center [504, 601] width 198 height 21
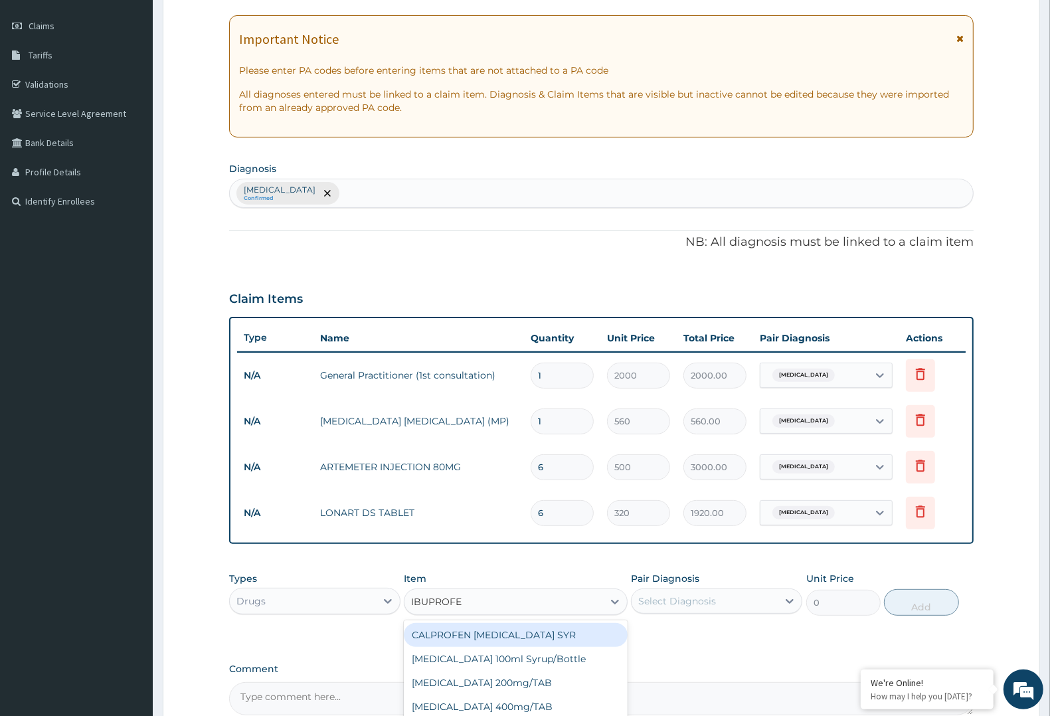
type input "IBUPROFEN"
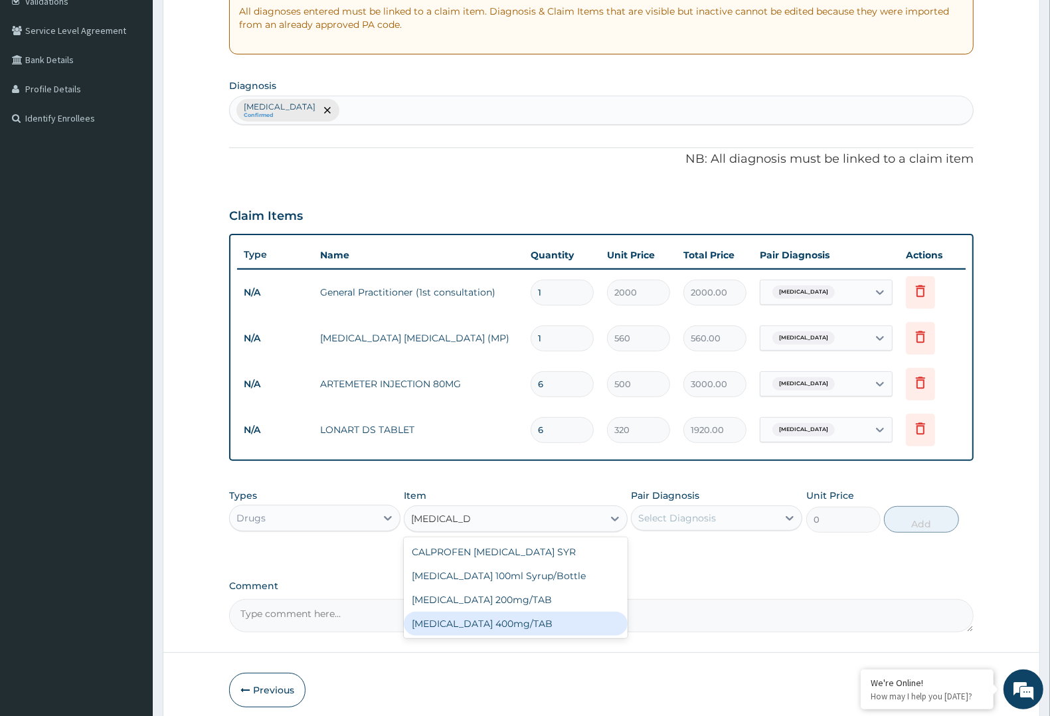
click at [545, 612] on div "IBUPROFEN 400mg/TAB" at bounding box center [515, 624] width 223 height 24
type input "70"
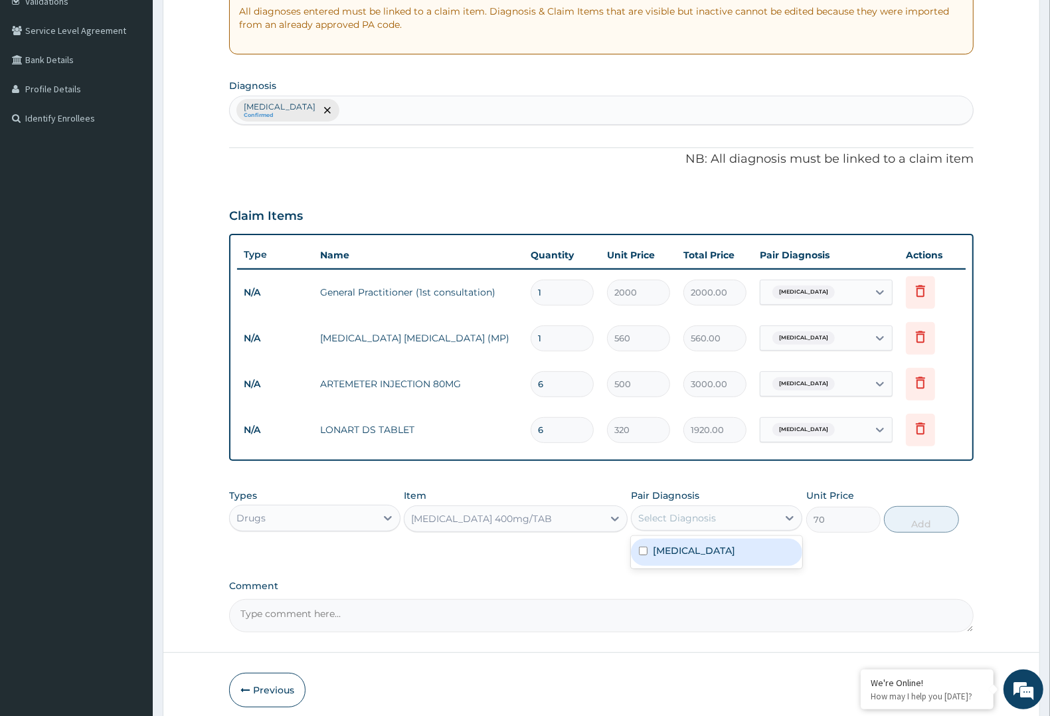
click at [691, 506] on div "Select Diagnosis" at bounding box center [716, 518] width 171 height 25
click at [682, 558] on div "Malaria" at bounding box center [716, 552] width 171 height 27
checkbox input "true"
click at [917, 529] on button "Add" at bounding box center [921, 519] width 74 height 27
type input "0"
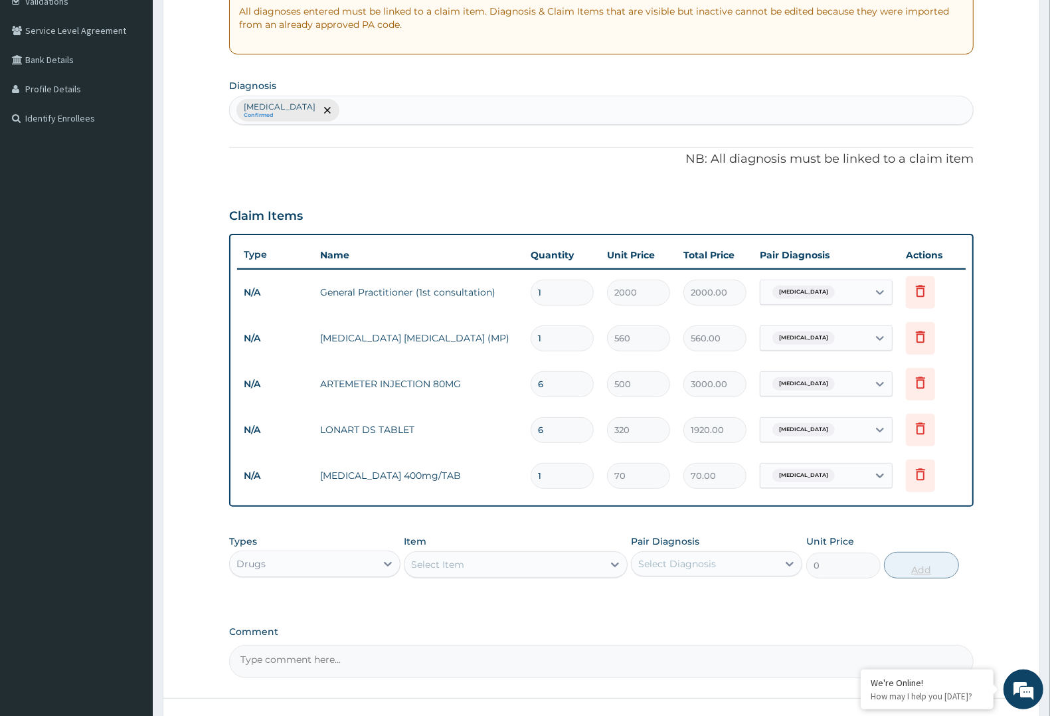
type input "10"
type input "700.00"
type input "10"
click at [506, 571] on div "Select Item" at bounding box center [504, 564] width 198 height 21
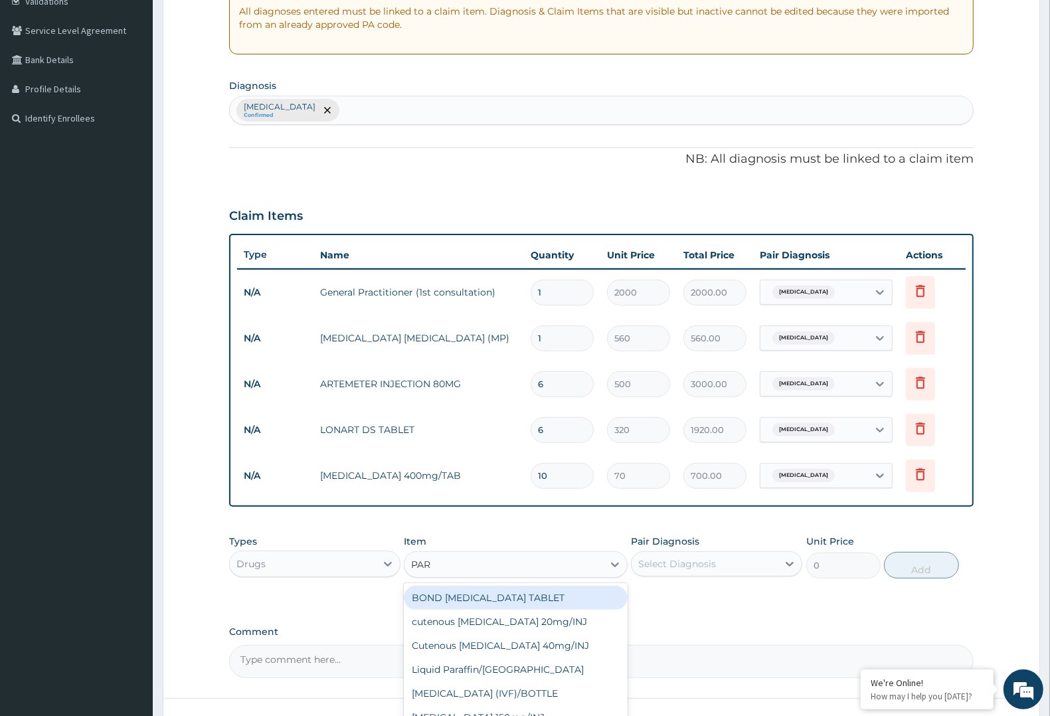
type input "PARA"
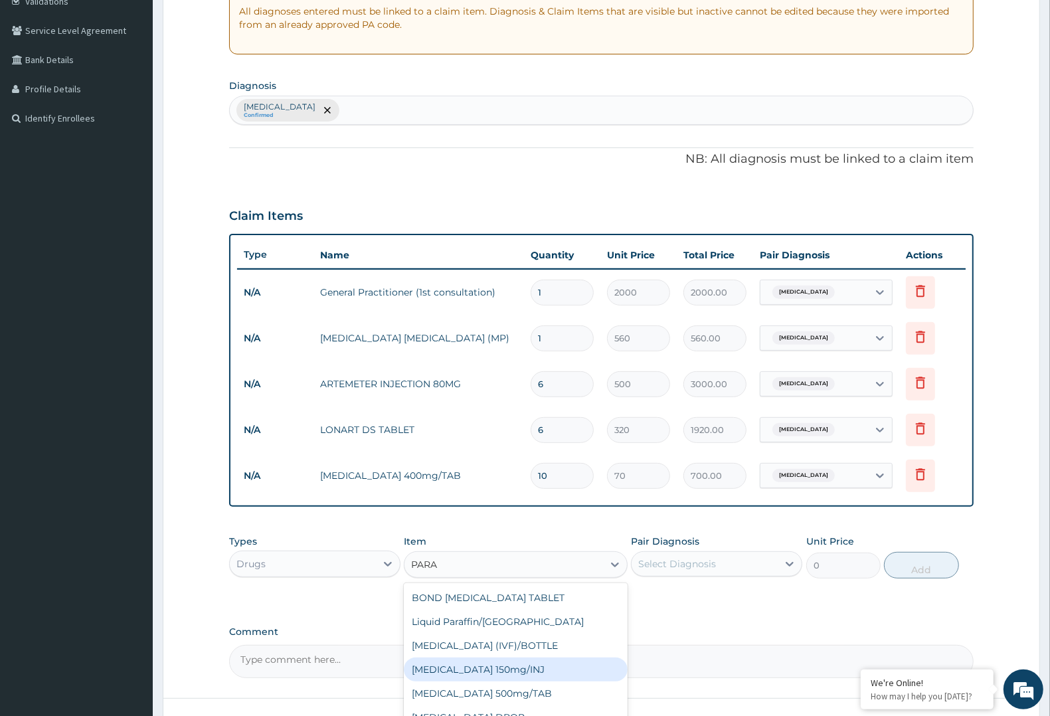
click at [442, 672] on div "Paracetamol 150mg/INJ" at bounding box center [515, 670] width 223 height 24
type input "250"
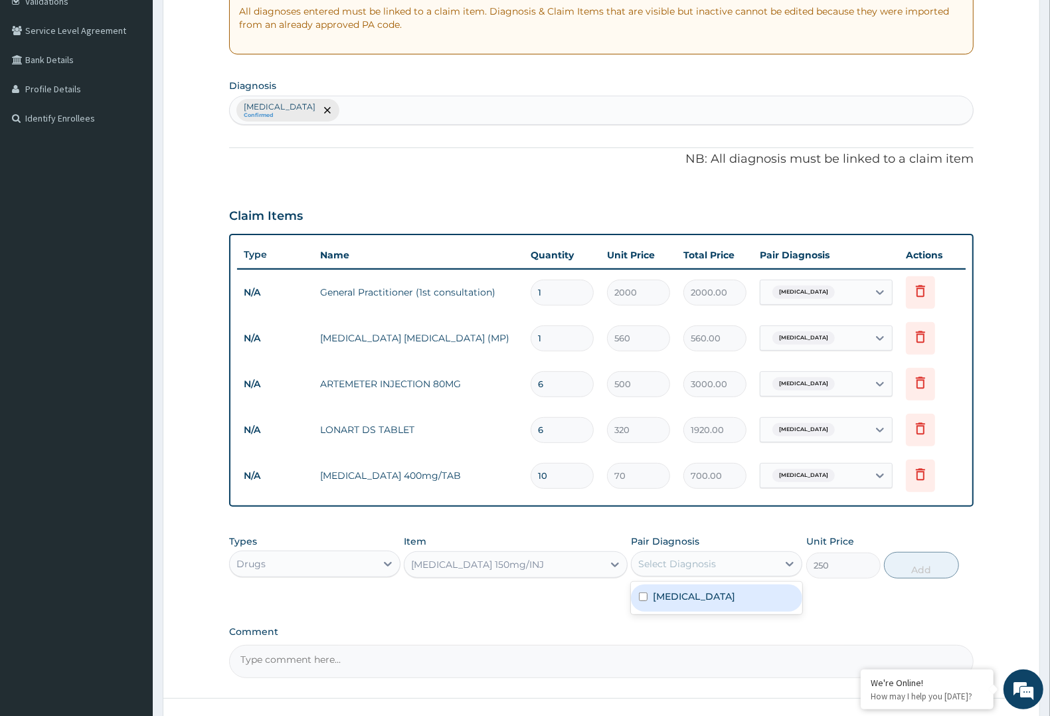
click at [712, 557] on div "Select Diagnosis" at bounding box center [677, 563] width 78 height 13
click at [697, 595] on div "Malaria" at bounding box center [716, 598] width 171 height 27
checkbox input "true"
click at [569, 549] on div "Item Paracetamol 150mg/INJ" at bounding box center [515, 557] width 223 height 44
click at [937, 563] on button "Add" at bounding box center [921, 565] width 74 height 27
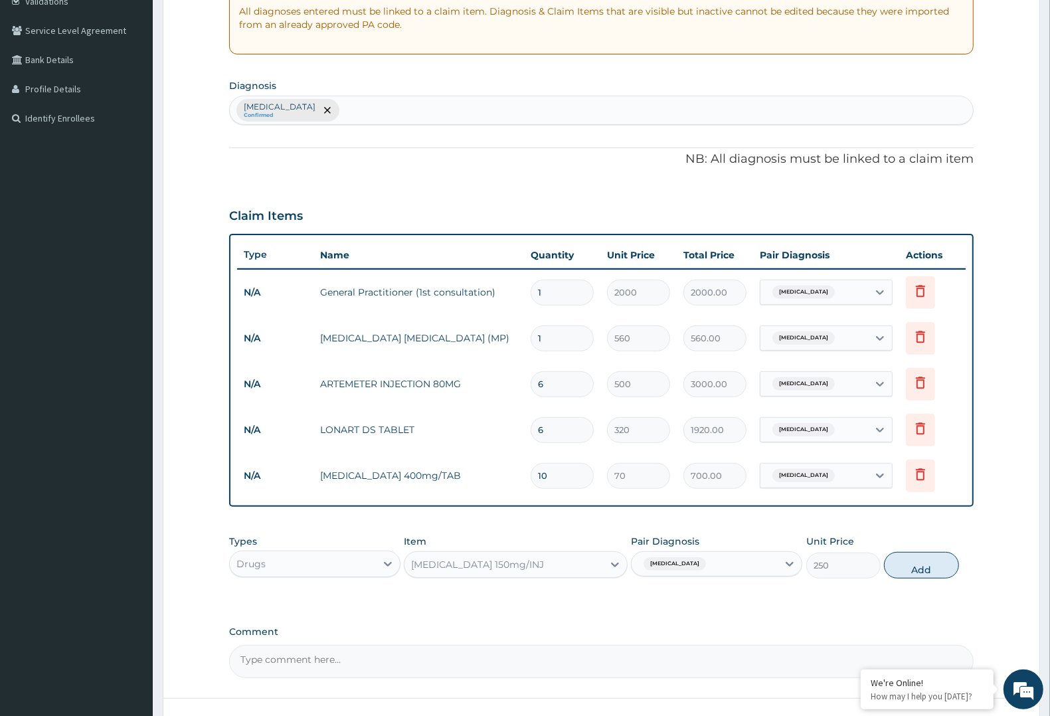
type input "0"
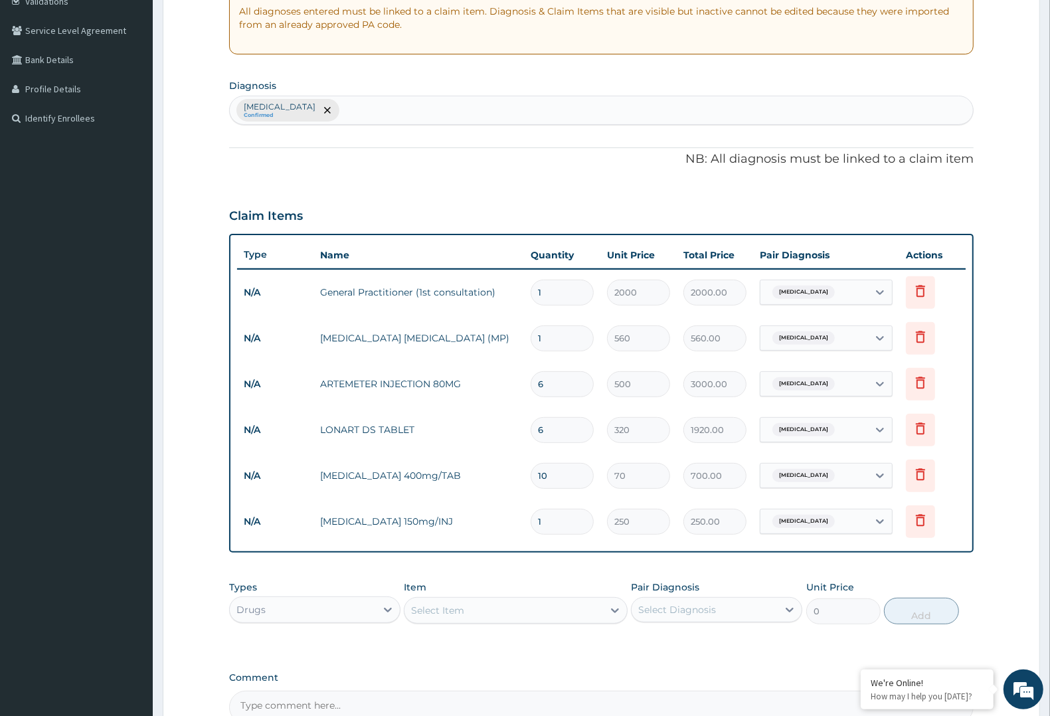
type input "0.00"
type input "5"
type input "1250.00"
type input "0.00"
type input "4"
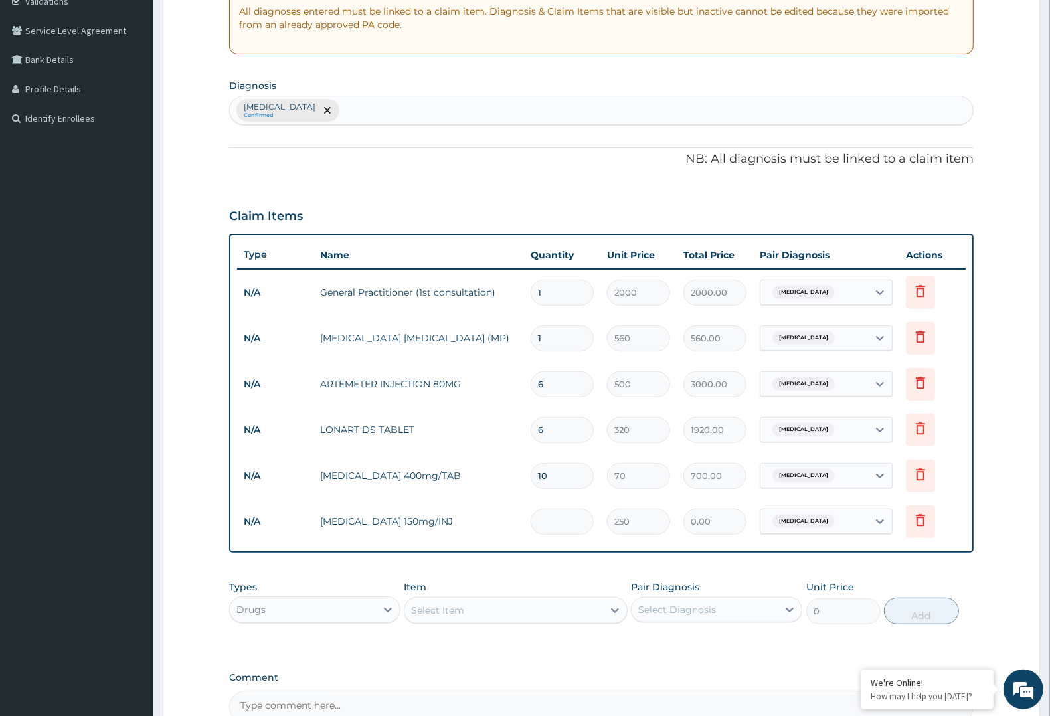
type input "1000.00"
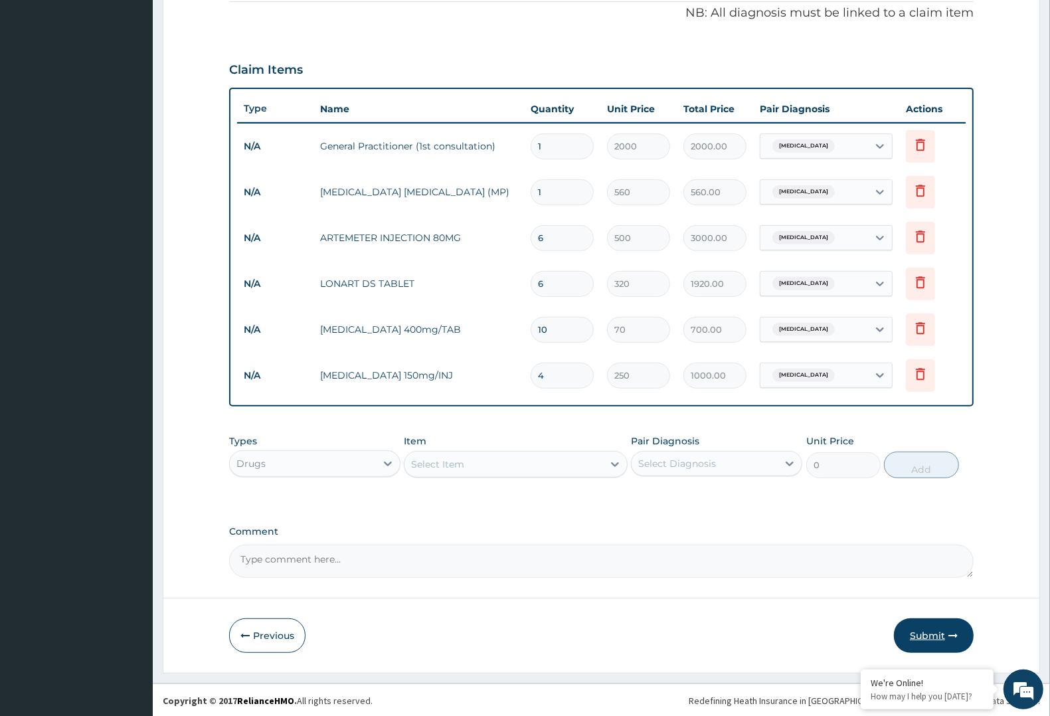
type input "4"
click at [957, 634] on icon "button" at bounding box center [953, 635] width 9 height 9
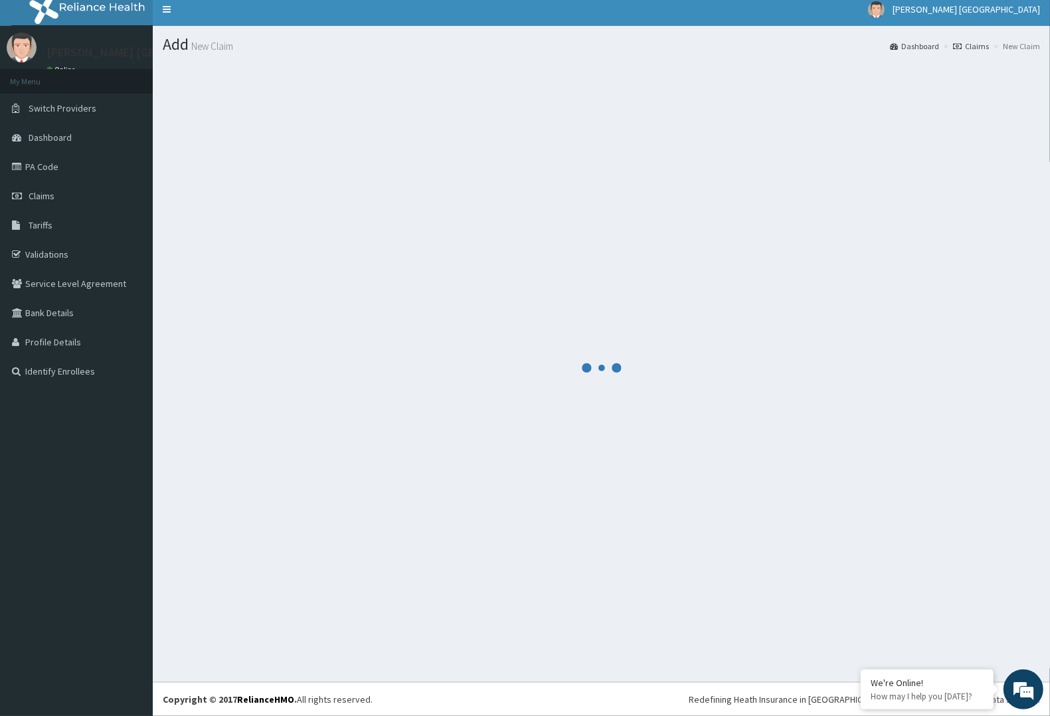
scroll to position [0, 0]
